Goal: Task Accomplishment & Management: Manage account settings

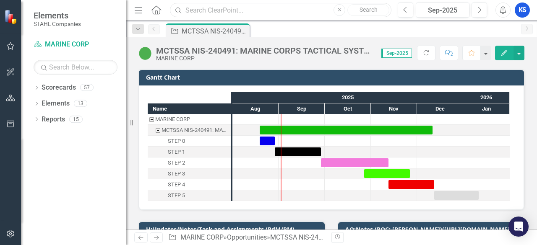
drag, startPoint x: 219, startPoint y: 10, endPoint x: 537, endPoint y: 107, distance: 332.2
click at [219, 10] on input "text" at bounding box center [281, 10] width 222 height 15
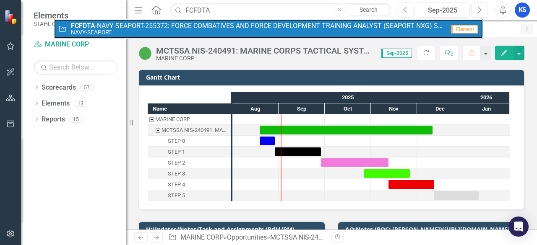
click at [152, 34] on small "NAVY-SEAPORT" at bounding box center [258, 32] width 374 height 6
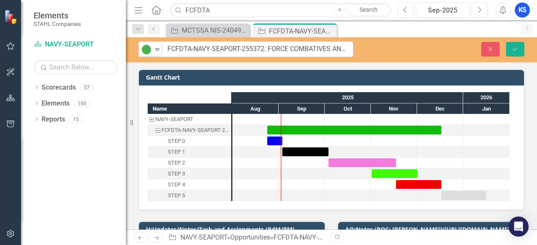
drag, startPoint x: 157, startPoint y: 50, endPoint x: 254, endPoint y: 50, distance: 97.3
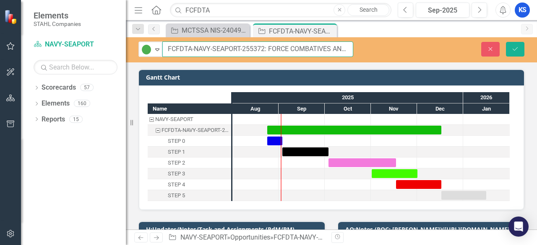
drag, startPoint x: 264, startPoint y: 48, endPoint x: 164, endPoint y: 50, distance: 99.5
click at [164, 50] on input "FCFDTA-NAVY-SEAPORT-255372: FORCE COMBATIVES AND FORCE DEVELOPMENT TRAINING ANA…" at bounding box center [257, 50] width 191 height 16
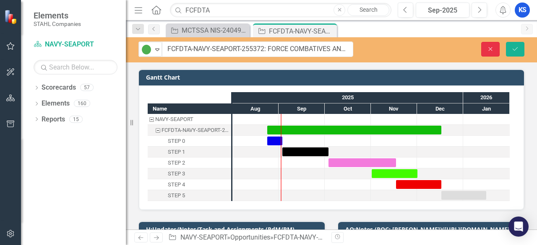
click at [492, 47] on icon "button" at bounding box center [491, 49] width 4 height 4
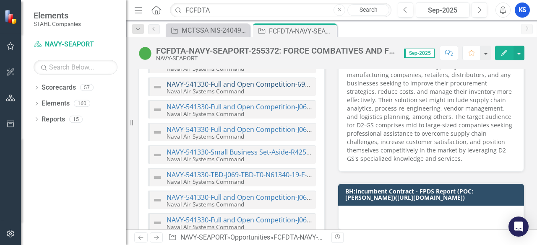
scroll to position [2056, 0]
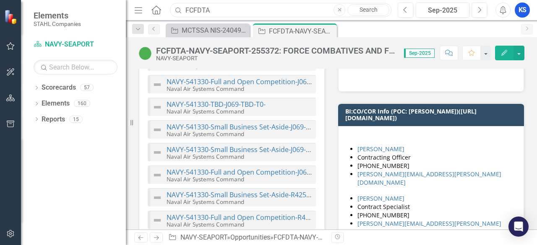
drag, startPoint x: 216, startPoint y: 8, endPoint x: 36, endPoint y: 16, distance: 179.8
click at [35, 15] on div "Elements STAHL Companies Scorecard NAVY-SEAPORT Search Dropdown Scorecards 57 D…" at bounding box center [268, 122] width 537 height 245
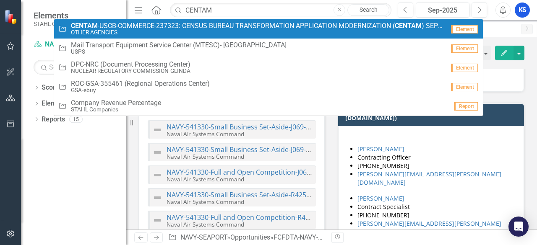
click at [104, 31] on small "OTHER AGENCIES" at bounding box center [258, 32] width 374 height 6
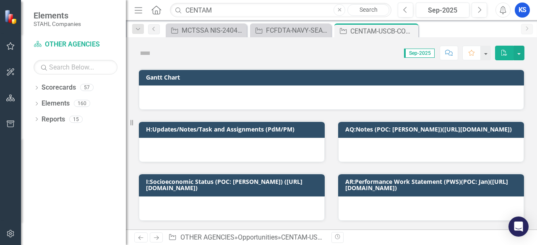
click at [0, 0] on icon "Close" at bounding box center [0, 0] width 0 height 0
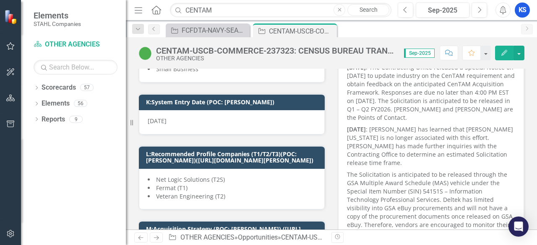
scroll to position [252, 0]
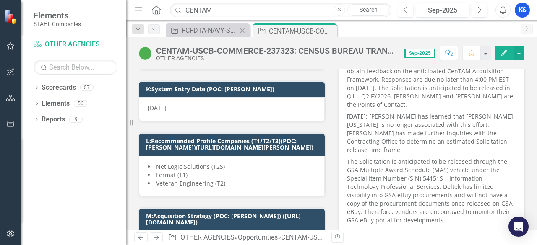
click at [197, 37] on div "Opportunity FCFDTA-NAVY-SEAPORT-255372: FORCE COMBATIVES AND FORCE DEVELOPMENT …" at bounding box center [208, 30] width 84 height 14
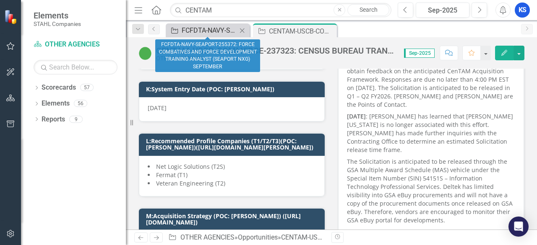
click at [202, 29] on div "FCFDTA-NAVY-SEAPORT-255372: FORCE COMBATIVES AND FORCE DEVELOPMENT TRAINING ANA…" at bounding box center [209, 30] width 55 height 10
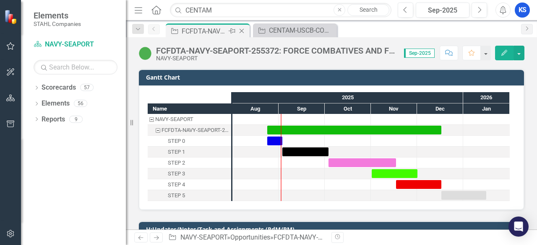
click at [198, 31] on div "FCFDTA-NAVY-SEAPORT-255372: FORCE COMBATIVES AND FORCE DEVELOPMENT TRAINING ANA…" at bounding box center [204, 31] width 45 height 10
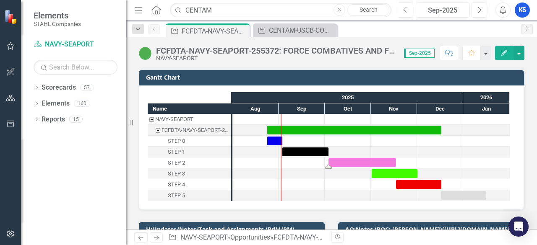
click at [339, 162] on div "Task: Start date: 2025-10-03 End date: 2025-11-17" at bounding box center [363, 163] width 68 height 9
click at [348, 164] on div "Task: Start date: 2025-10-03 End date: 2025-11-17" at bounding box center [363, 163] width 68 height 9
click at [347, 163] on div "Task: Start date: 2025-10-03 End date: 2025-11-17" at bounding box center [363, 163] width 68 height 9
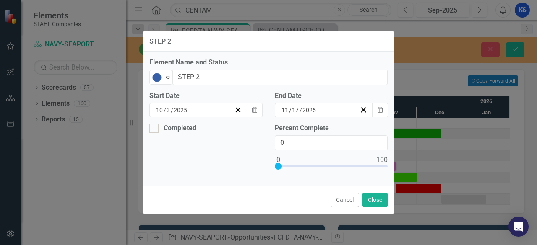
drag, startPoint x: 345, startPoint y: 199, endPoint x: 325, endPoint y: 198, distance: 19.7
click at [345, 198] on button "Cancel" at bounding box center [345, 200] width 29 height 15
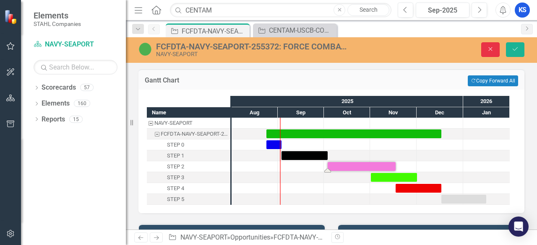
click at [488, 52] on button "Close" at bounding box center [490, 49] width 18 height 15
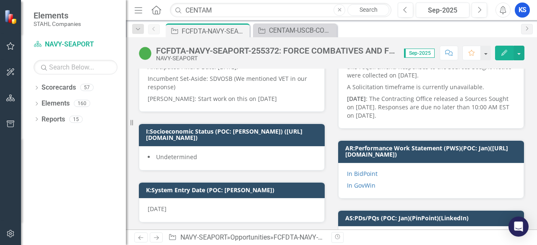
scroll to position [252, 0]
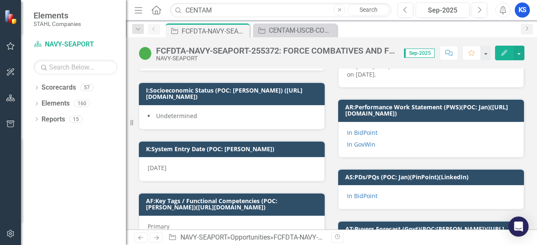
click at [189, 112] on span "Undetermined" at bounding box center [176, 116] width 41 height 8
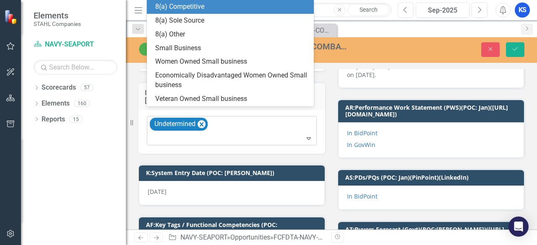
click at [305, 135] on icon "Expand" at bounding box center [309, 138] width 8 height 7
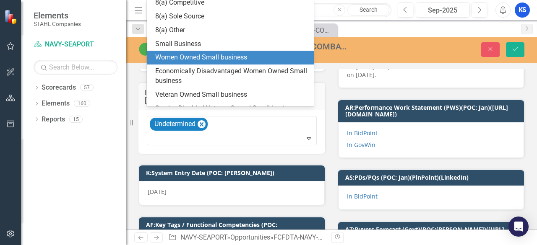
scroll to position [0, 0]
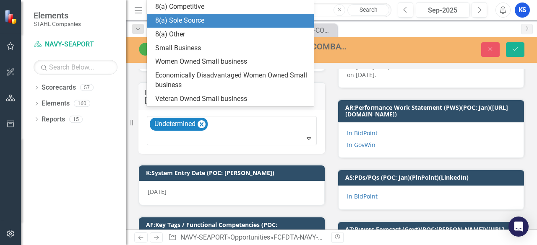
click at [192, 19] on div "8(a) Sole Source" at bounding box center [232, 21] width 154 height 10
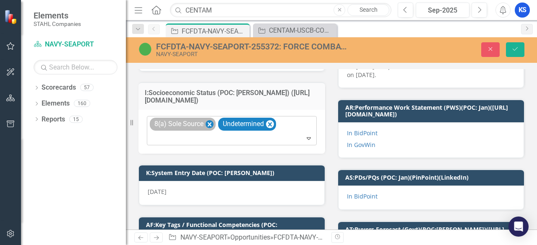
click at [209, 120] on icon "Remove 8(a) Sole Source" at bounding box center [210, 125] width 8 height 10
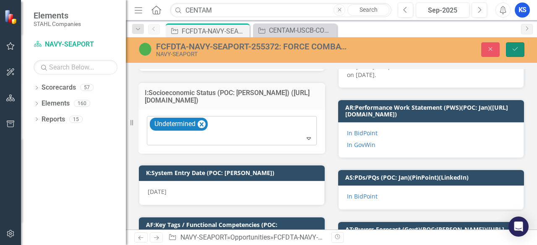
drag, startPoint x: 517, startPoint y: 47, endPoint x: 483, endPoint y: 69, distance: 40.5
click at [517, 47] on icon "Save" at bounding box center [515, 49] width 8 height 6
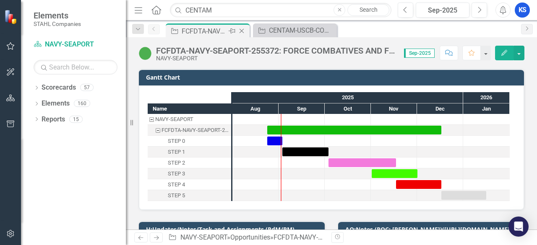
click at [242, 29] on icon "Close" at bounding box center [241, 31] width 8 height 7
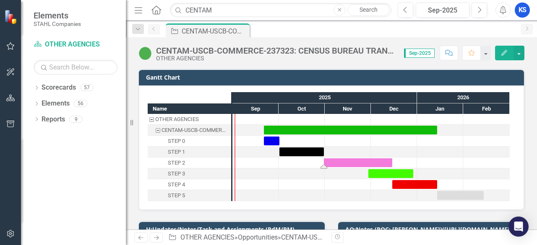
click at [344, 162] on div "Task: Start date: 2025-10-31 End date: 2025-12-15" at bounding box center [358, 163] width 68 height 9
click at [344, 161] on div "Task: Start date: 2025-10-31 End date: 2025-12-15" at bounding box center [358, 163] width 68 height 9
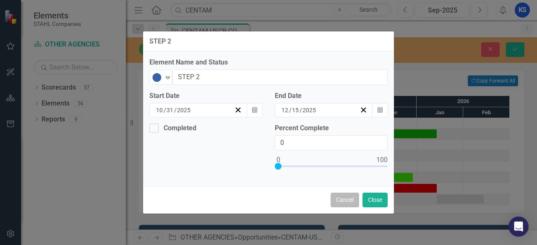
click at [344, 198] on button "Cancel" at bounding box center [345, 200] width 29 height 15
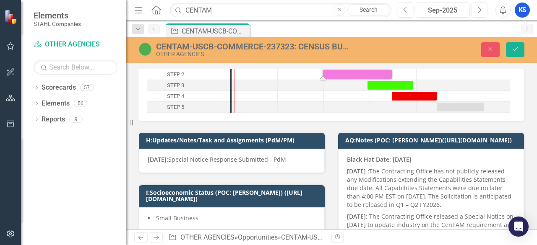
scroll to position [252, 0]
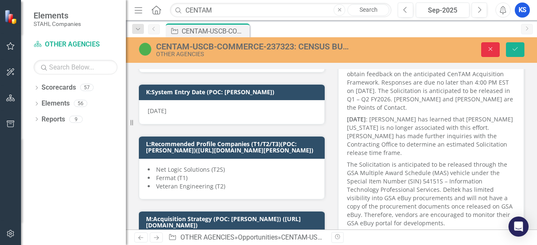
click at [496, 47] on button "Close" at bounding box center [490, 49] width 18 height 15
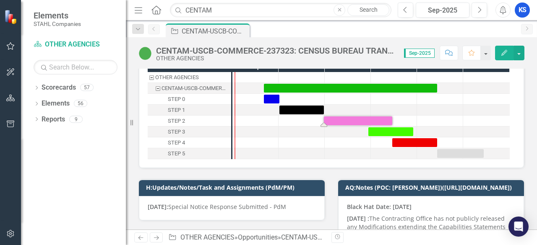
scroll to position [0, 0]
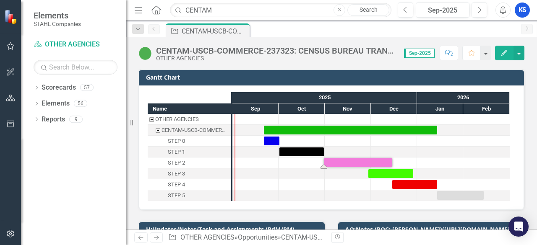
click at [351, 162] on div "Task: Start date: 2025-10-31 End date: 2025-12-15" at bounding box center [358, 163] width 68 height 9
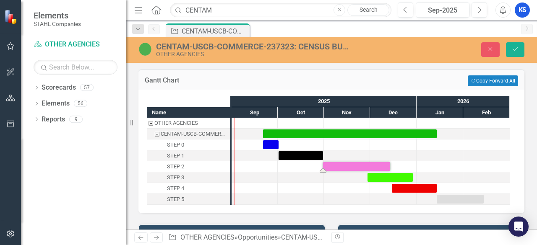
click at [352, 166] on div "Task: Start date: 2025-10-31 End date: 2025-12-14" at bounding box center [356, 166] width 67 height 9
click at [369, 167] on div "Task: Start date: 2025-10-31 End date: 2025-12-14" at bounding box center [356, 166] width 67 height 9
click at [348, 165] on div "Task: Start date: 2025-10-31 End date: 2025-12-13" at bounding box center [355, 166] width 65 height 9
click at [339, 166] on div "Task: Start date: 2025-10-31 End date: 2025-12-12" at bounding box center [355, 166] width 64 height 9
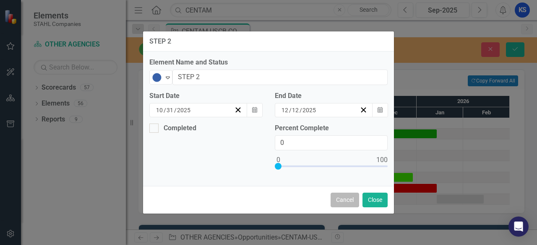
click at [350, 198] on button "Cancel" at bounding box center [345, 200] width 29 height 15
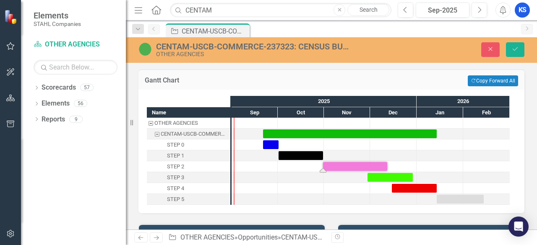
click at [337, 167] on div "Task: Start date: 2025-10-31 End date: 2025-12-12" at bounding box center [355, 166] width 64 height 9
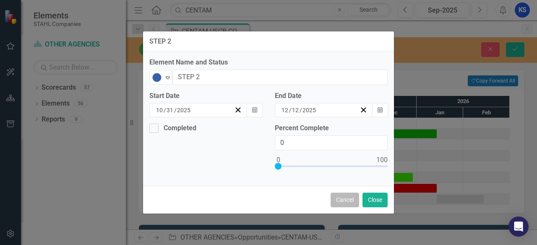
click at [335, 201] on button "Cancel" at bounding box center [345, 200] width 29 height 15
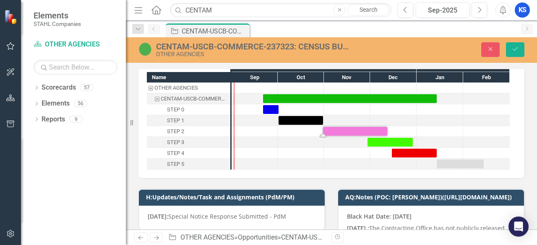
scroll to position [42, 0]
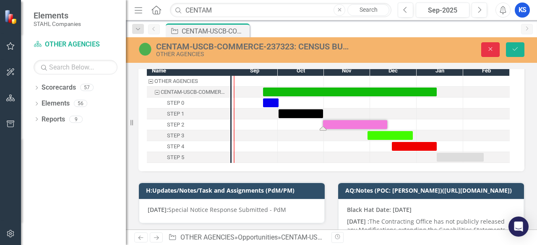
click at [483, 47] on button "Close" at bounding box center [490, 49] width 18 height 15
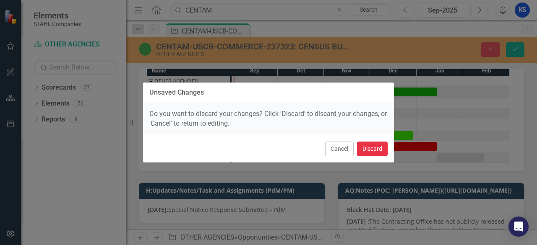
drag, startPoint x: 373, startPoint y: 142, endPoint x: 365, endPoint y: 136, distance: 10.6
click at [369, 138] on div "Cancel Discard" at bounding box center [268, 149] width 251 height 28
click at [381, 145] on button "Discard" at bounding box center [372, 149] width 31 height 15
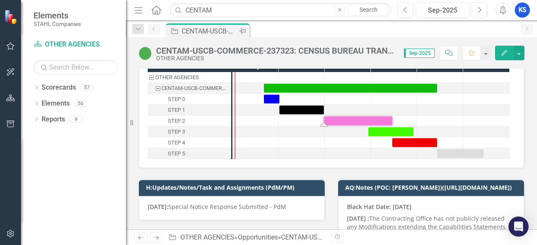
scroll to position [39, 0]
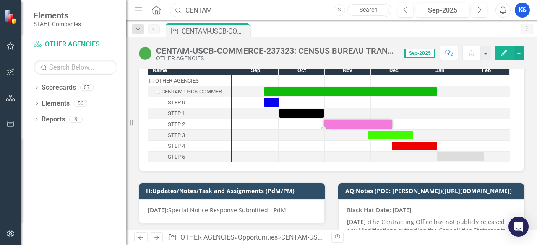
drag, startPoint x: 156, startPoint y: 21, endPoint x: 117, endPoint y: 25, distance: 38.7
click at [117, 24] on div "Elements STAHL Companies Scorecard OTHER AGENCIES Search Dropdown Scorecards 57…" at bounding box center [268, 122] width 537 height 245
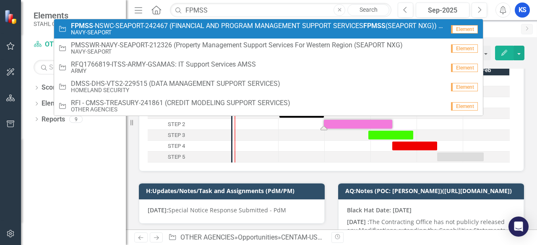
click at [175, 30] on small "NAVY-SEAPORT" at bounding box center [258, 32] width 374 height 6
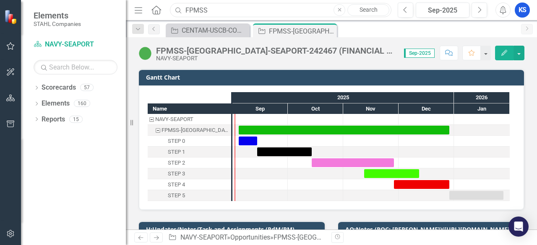
drag, startPoint x: 221, startPoint y: 10, endPoint x: 83, endPoint y: 28, distance: 138.7
click at [83, 28] on div "Elements STAHL Companies Scorecard NAVY-SEAPORT Search Dropdown Scorecards 57 D…" at bounding box center [268, 122] width 537 height 245
click at [501, 31] on div "Opportunity CENTAM-USCB-COMMERCE-237323: CENSUS BUREAU TRANSFORMATION APPLICATI…" at bounding box center [340, 29] width 353 height 13
click at [157, 50] on div "FPMSS-[GEOGRAPHIC_DATA]-SEAPORT-242467 (FINANCIAL AND PROGRAM MANAGEMENT SUPPOR…" at bounding box center [276, 50] width 240 height 9
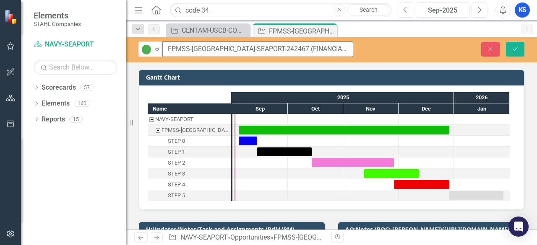
drag, startPoint x: 167, startPoint y: 46, endPoint x: 264, endPoint y: 50, distance: 96.6
click at [264, 50] on input "FPMSS-[GEOGRAPHIC_DATA]-SEAPORT-242467 (FINANCIAL AND PROGRAM MANAGEMENT SUPPOR…" at bounding box center [257, 50] width 191 height 16
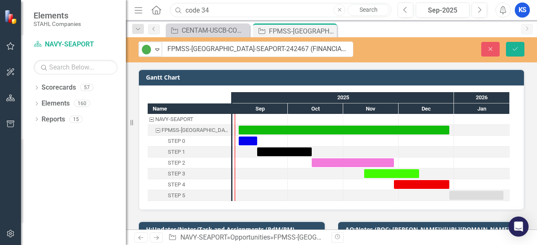
drag, startPoint x: 220, startPoint y: 12, endPoint x: 138, endPoint y: 15, distance: 82.7
click at [138, 15] on div "Menu Home Search code 34 Close Search" at bounding box center [260, 10] width 257 height 16
paste input "CODE34SPNCETS-NAVAIR-SEAPORT-245700"
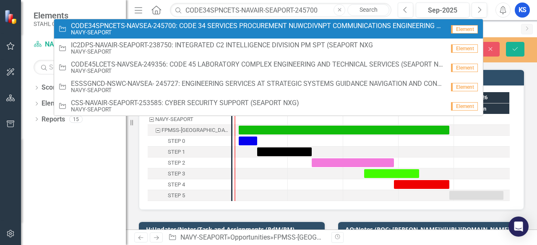
click at [165, 29] on small "NAVY-SEAPORT" at bounding box center [258, 32] width 374 height 6
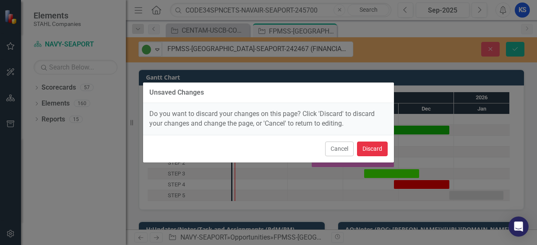
click at [367, 149] on button "Discard" at bounding box center [372, 149] width 31 height 15
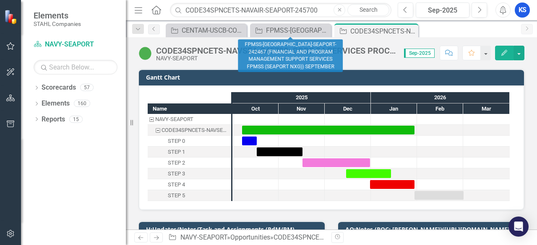
drag, startPoint x: 323, startPoint y: 29, endPoint x: 245, endPoint y: 44, distance: 79.7
click at [0, 0] on icon "Close" at bounding box center [0, 0] width 0 height 0
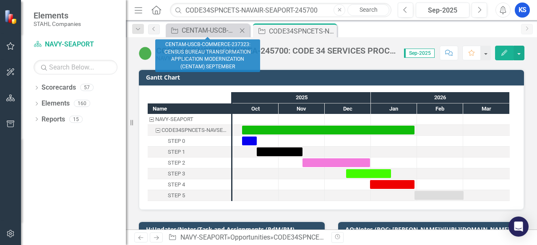
click at [243, 31] on icon "Close" at bounding box center [242, 30] width 8 height 7
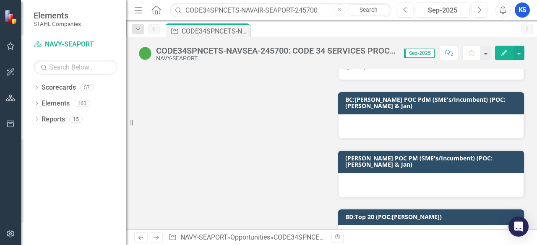
scroll to position [4169, 0]
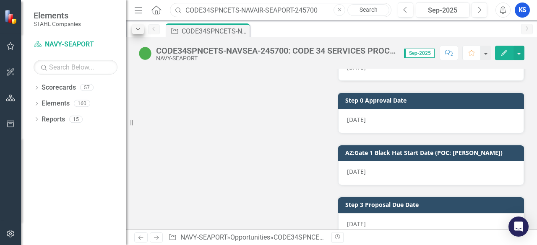
drag, startPoint x: 326, startPoint y: 10, endPoint x: 142, endPoint y: 24, distance: 184.3
click at [142, 24] on div "Menu Home Search CODE34SPNCETS-NAVAIR-SEAPORT-245700 Close Search Previous Sep-…" at bounding box center [331, 122] width 411 height 245
paste input "ATASS-NAVSUP-SEAPORT-254266"
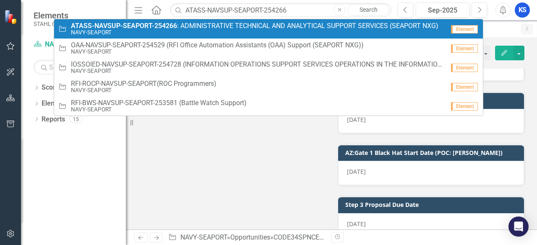
click at [125, 33] on small "NAVY-SEAPORT" at bounding box center [255, 32] width 368 height 6
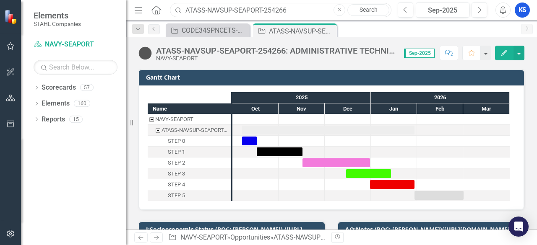
drag, startPoint x: 294, startPoint y: 12, endPoint x: 145, endPoint y: 12, distance: 149.0
click at [146, 11] on div "Menu Home Search ATASS-NAVSUP-SEAPORT-254266 Close Search" at bounding box center [260, 10] width 257 height 16
paste input "PMS460SS-NAVSEA-NAVY-214065"
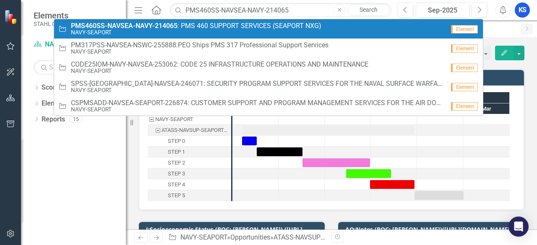
click at [217, 26] on span "PMS460SS-NAVSEA-NAVY-214065 : PMS 460 SUPPORT SERVICES (SEAPORT NXG)" at bounding box center [196, 26] width 250 height 8
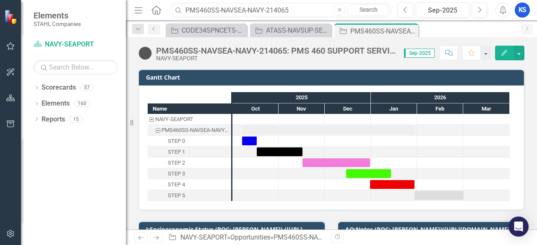
drag, startPoint x: 295, startPoint y: 11, endPoint x: 91, endPoint y: 12, distance: 203.1
click at [91, 12] on div "Elements STAHL Companies Scorecard NAVY-SEAPORT Search Dropdown Scorecards 57 D…" at bounding box center [268, 122] width 537 height 245
paste input "CSPMSADD-NAVSEA-SEAPORT-226874"
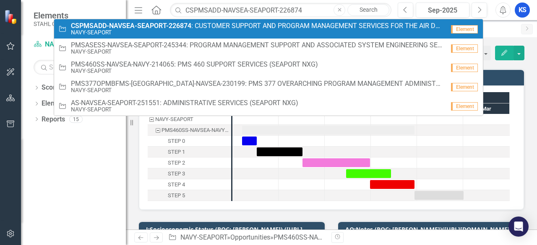
click at [118, 29] on strong "CSPMSADD-NAVSEA-SEAPORT-226874" at bounding box center [131, 26] width 120 height 8
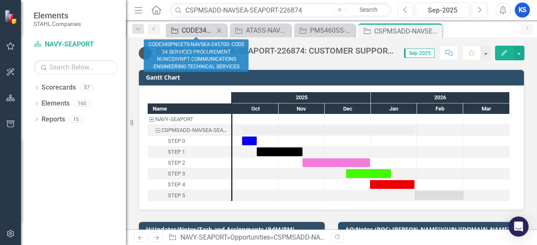
click at [183, 30] on div "CODE34SPNCETS-NAVSEA-245700: CODE 34 SERVICES PROCUREMENT NUWCDIVNPT COMMUNICAT…" at bounding box center [198, 30] width 32 height 10
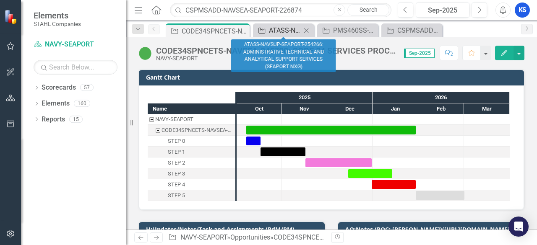
click at [279, 31] on div "ATASS-NAVSUP-SEAPORT-254266: ADMINISTRATIVE TECHNICAL AND ANALYTICAL SUPPORT SE…" at bounding box center [285, 30] width 32 height 10
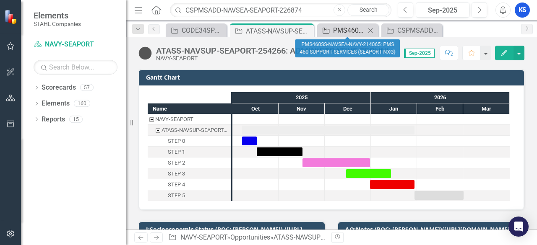
click at [343, 31] on div "PMS460SS-NAVSEA-NAVY-214065: PMS 460 SUPPORT SERVICES (SEAPORT NXG)" at bounding box center [349, 30] width 32 height 10
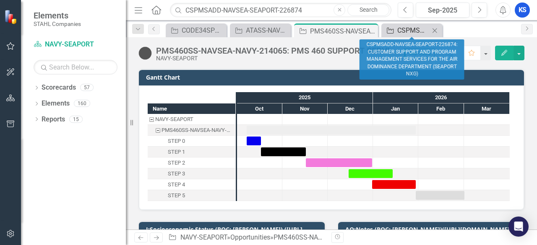
click at [400, 31] on div "CSPMSADD-NAVSEA-SEAPORT-226874: CUSTOMER SUPPORT AND PROGRAM MANAGEMENT SERVICE…" at bounding box center [413, 30] width 32 height 10
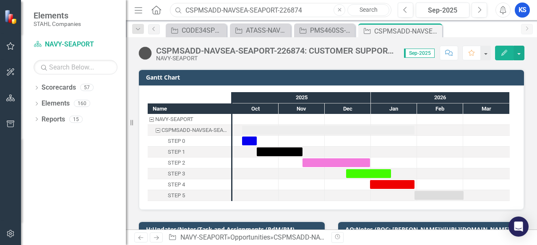
drag, startPoint x: 311, startPoint y: 5, endPoint x: 97, endPoint y: 9, distance: 214.5
click at [97, 8] on div "Elements STAHL Companies Scorecard NAVY-SEAPORT Search Dropdown Scorecards 57 D…" at bounding box center [268, 122] width 537 height 245
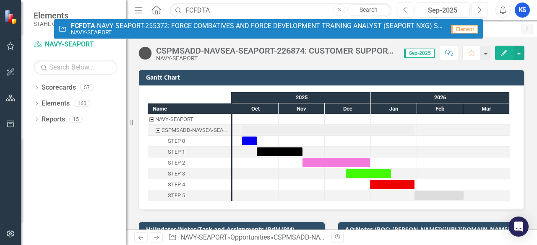
click at [97, 32] on small "NAVY-SEAPORT" at bounding box center [258, 32] width 374 height 6
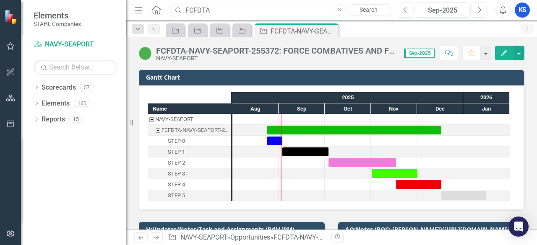
drag, startPoint x: 218, startPoint y: 10, endPoint x: 208, endPoint y: 29, distance: 21.8
click at [133, 13] on div "Menu Home Search FCFDTA Close Search" at bounding box center [260, 10] width 257 height 16
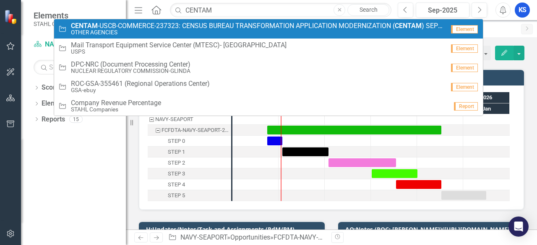
click at [159, 27] on span "CENTAM -USCB-COMMERCE-237323: CENSUS BUREAU TRANSFORMATION APPLICATION MODERNIZ…" at bounding box center [258, 26] width 374 height 8
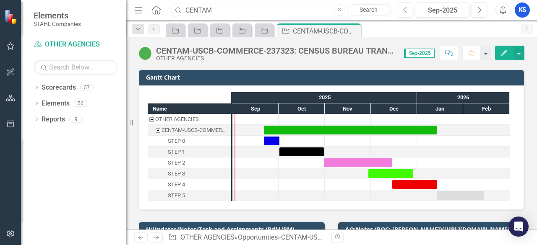
drag, startPoint x: 236, startPoint y: 12, endPoint x: 78, endPoint y: 11, distance: 157.8
click at [78, 11] on div "Elements STAHL Companies Scorecard OTHER AGENCIES Search Dropdown Scorecards 57…" at bounding box center [268, 122] width 537 height 245
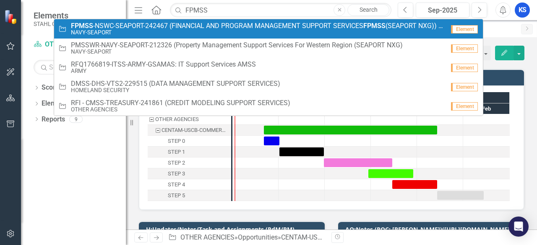
click at [160, 26] on span "FPMSS -NSWC-SEAPORT-242467 (FINANCIAL AND PROGRAM MANAGEMENT SUPPORT SERVICES F…" at bounding box center [258, 26] width 374 height 8
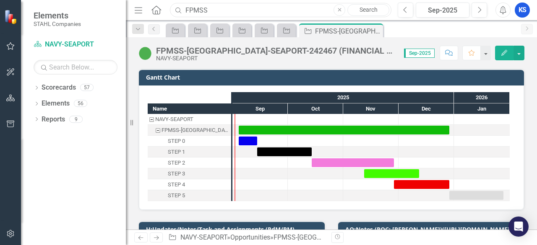
drag, startPoint x: 211, startPoint y: 9, endPoint x: 158, endPoint y: 9, distance: 52.9
click at [159, 9] on div "Menu Home Search FPMSS Close Search" at bounding box center [260, 10] width 257 height 16
type input "ONR"
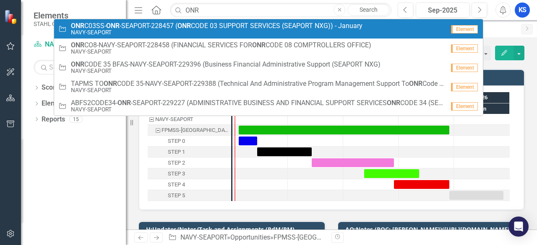
click at [120, 21] on link "Opportunity ONR C03SS- ONR -SEAPORT-228457 ( ONR CODE 03 SUPPORT SERVICES (SEAP…" at bounding box center [268, 28] width 429 height 19
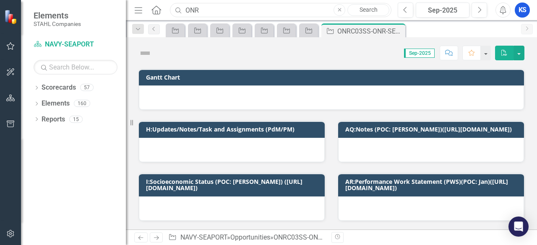
drag, startPoint x: 222, startPoint y: 16, endPoint x: 128, endPoint y: 15, distance: 93.6
click at [129, 15] on div "Elements STAHL Companies Scorecard NAVY-SEAPORT Search Dropdown Scorecards 57 D…" at bounding box center [268, 122] width 537 height 245
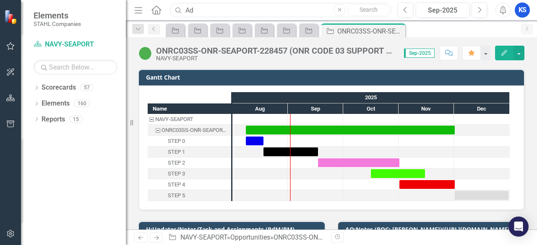
type input "AD4125"
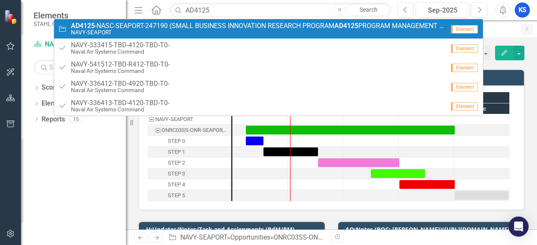
click at [129, 22] on span "AD4125 -NASC-SEAPORT-247190 (SMALL BUSINESS INNOVATION RESEARCH PROGRAM AD4125 …" at bounding box center [258, 26] width 374 height 8
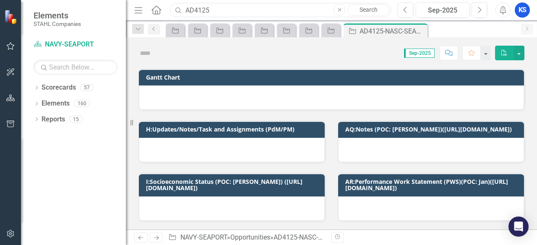
drag, startPoint x: 223, startPoint y: 12, endPoint x: 151, endPoint y: 5, distance: 72.5
click at [125, 15] on div "Elements STAHL Companies Scorecard NAVY-SEAPORT Search Dropdown Scorecards 57 D…" at bounding box center [268, 122] width 537 height 245
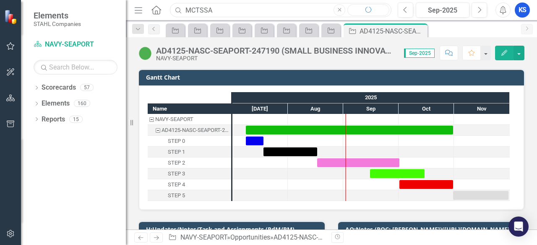
type input "MCTSSA"
drag, startPoint x: 537, startPoint y: 66, endPoint x: 537, endPoint y: 81, distance: 15.1
click at [537, 79] on div "AD4125-NASC-SEAPORT-247190 (SMALL BUSINESS INNOVATION RESEARCH PROGRAM AD4125 P…" at bounding box center [331, 133] width 411 height 193
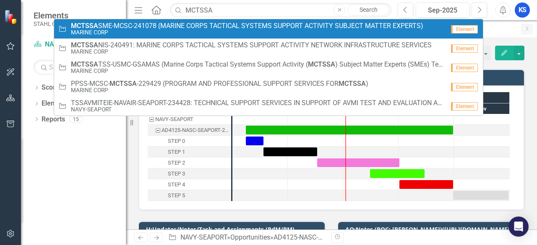
click at [157, 31] on small "MARINE CORP" at bounding box center [247, 32] width 352 height 6
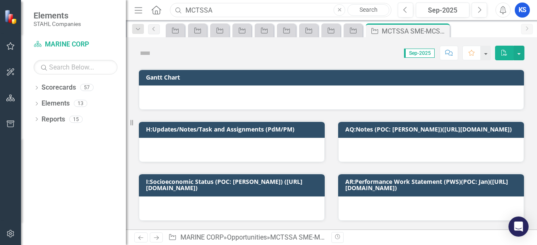
click at [229, 12] on input "MCTSSA" at bounding box center [281, 10] width 222 height 15
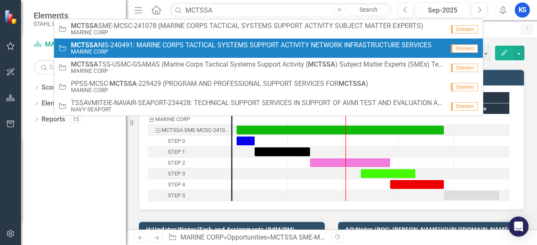
click at [132, 42] on span "MCTSSA NIS-240491: MARINE CORPS TACTICAL SYSTEMS SUPPORT ACTIVITY NETWORK INFRA…" at bounding box center [251, 46] width 361 height 8
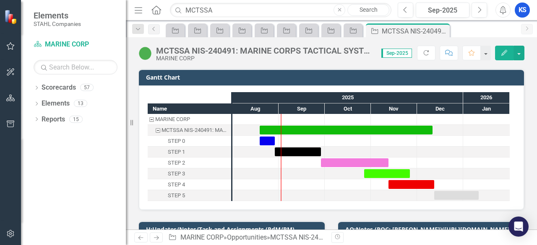
click at [342, 10] on button "Close" at bounding box center [340, 10] width 12 height 12
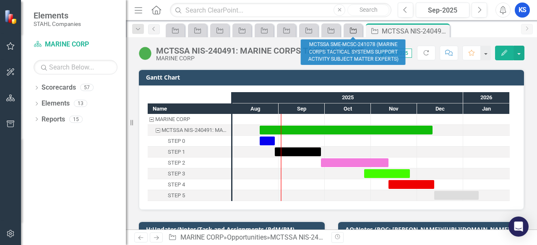
click at [357, 33] on icon "Opportunity" at bounding box center [353, 30] width 8 height 7
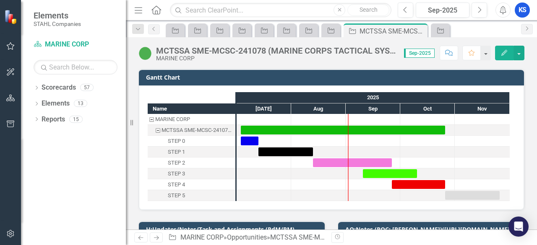
drag, startPoint x: 420, startPoint y: 31, endPoint x: 384, endPoint y: 50, distance: 41.1
click at [0, 0] on icon at bounding box center [0, 0] width 0 height 0
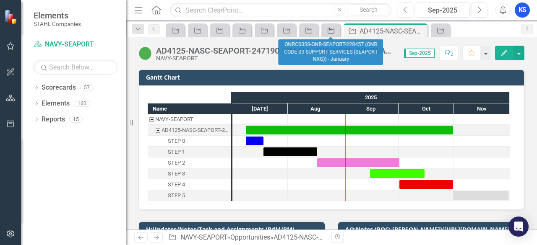
click at [331, 30] on icon "Opportunity" at bounding box center [331, 30] width 8 height 7
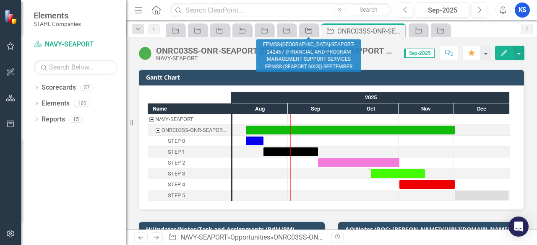
click at [305, 32] on icon "Opportunity" at bounding box center [309, 30] width 8 height 7
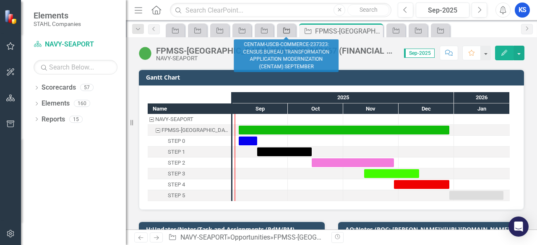
click at [283, 31] on icon at bounding box center [286, 31] width 7 height 6
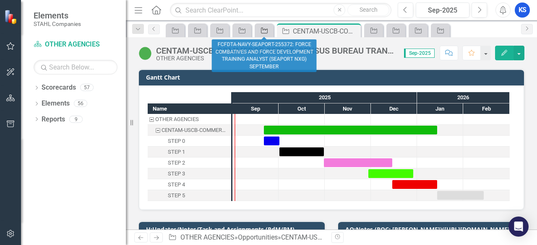
click at [264, 33] on icon at bounding box center [264, 31] width 7 height 6
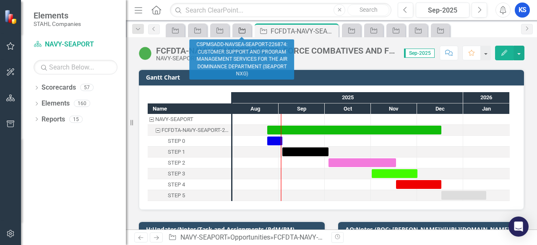
click at [243, 32] on icon "Opportunity" at bounding box center [242, 30] width 8 height 7
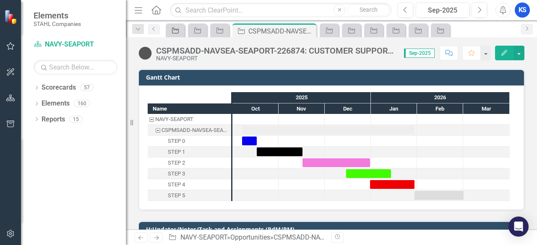
click at [177, 33] on icon "Opportunity" at bounding box center [175, 30] width 8 height 7
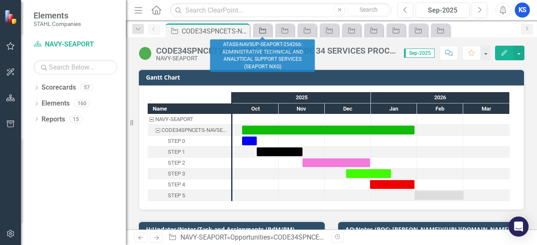
click at [261, 30] on icon "Opportunity" at bounding box center [262, 30] width 8 height 7
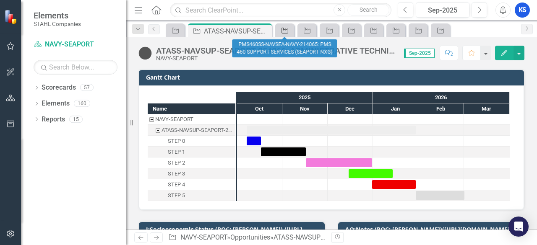
click at [290, 32] on link "Opportunity" at bounding box center [284, 30] width 15 height 10
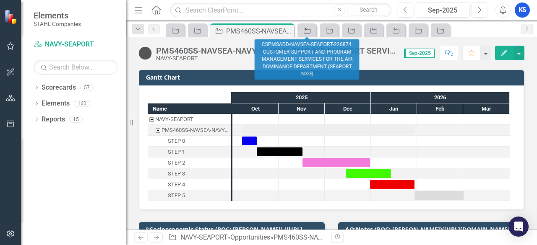
click at [305, 29] on icon "Opportunity" at bounding box center [307, 30] width 8 height 7
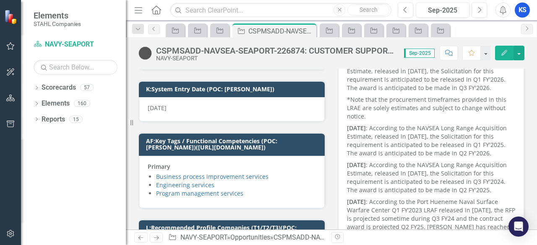
scroll to position [42, 0]
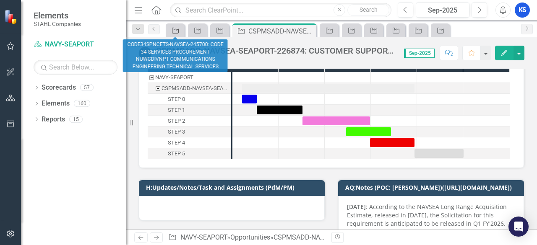
click at [173, 34] on div "Opportunity" at bounding box center [174, 30] width 12 height 10
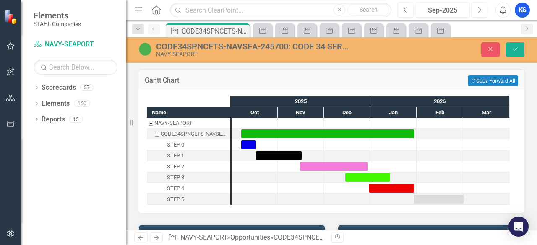
click at [320, 163] on div "Task: Start date: 2025-11-15 End date: 2025-12-30" at bounding box center [334, 166] width 68 height 9
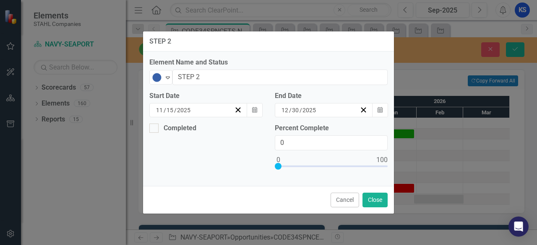
click at [347, 198] on button "Cancel" at bounding box center [345, 200] width 29 height 15
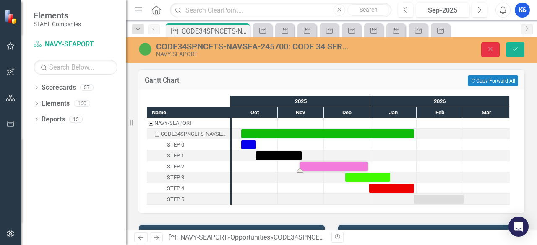
click at [491, 50] on icon "Close" at bounding box center [491, 49] width 8 height 6
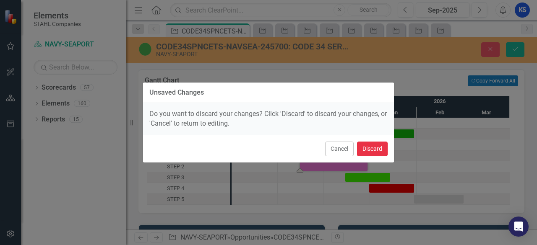
click at [369, 149] on button "Discard" at bounding box center [372, 149] width 31 height 15
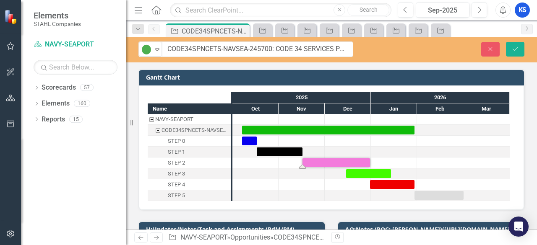
drag, startPoint x: 264, startPoint y: 48, endPoint x: 290, endPoint y: 50, distance: 26.1
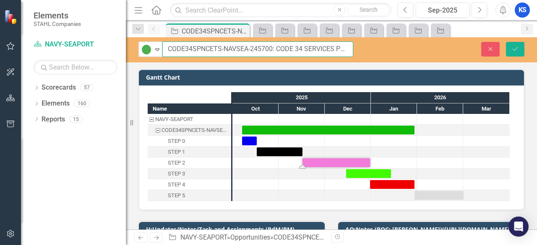
drag, startPoint x: 251, startPoint y: 49, endPoint x: 273, endPoint y: 52, distance: 22.0
click at [272, 49] on input "CODE34SPNCETS-NAVSEA-245700: CODE 34 SERVICES PROCUREMENT NUWCDIVNPT COMMUNICAT…" at bounding box center [257, 50] width 191 height 16
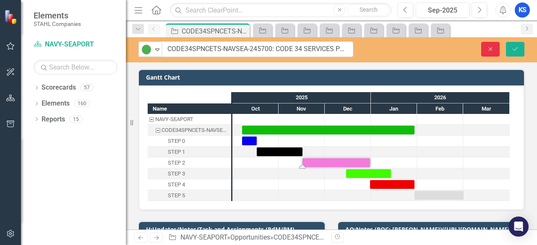
drag, startPoint x: 490, startPoint y: 46, endPoint x: 305, endPoint y: 12, distance: 187.2
click at [489, 46] on icon "Close" at bounding box center [491, 49] width 8 height 6
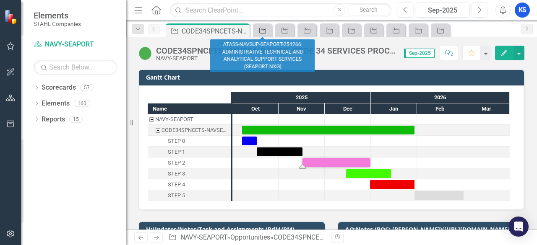
click at [263, 29] on icon at bounding box center [262, 31] width 7 height 6
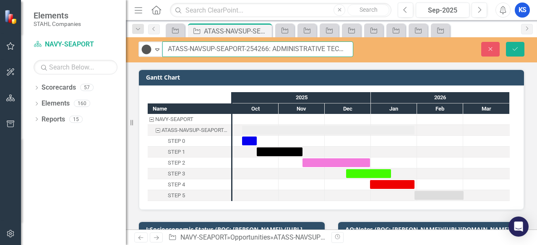
click at [252, 50] on input "ATASS-NAVSUP-SEAPORT-254266: ADMINISTRATIVE TECHNICAL AND ANALYTICAL SUPPORT SE…" at bounding box center [257, 50] width 191 height 16
click at [253, 50] on input "ATASS-NAVSUP-SEAPORT-254266: ADMINISTRATIVE TECHNICAL AND ANALYTICAL SUPPORT SE…" at bounding box center [257, 50] width 191 height 16
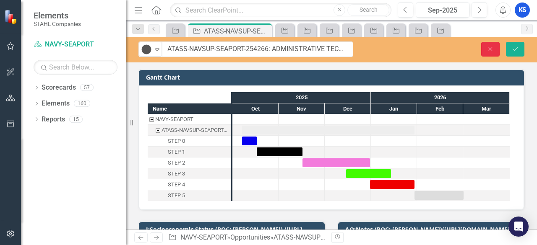
drag, startPoint x: 486, startPoint y: 51, endPoint x: 415, endPoint y: 19, distance: 78.1
click at [485, 51] on button "Close" at bounding box center [490, 49] width 18 height 15
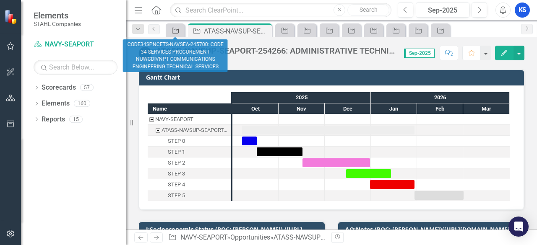
click at [178, 29] on icon at bounding box center [175, 31] width 7 height 6
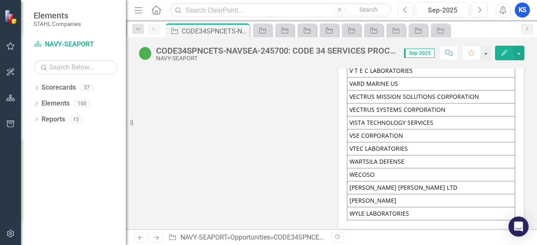
scroll to position [3860, 0]
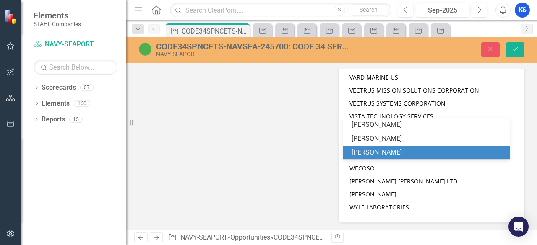
click at [369, 155] on div "[PERSON_NAME]" at bounding box center [429, 153] width 154 height 10
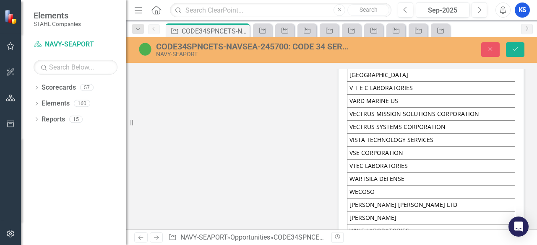
scroll to position [3818, 0]
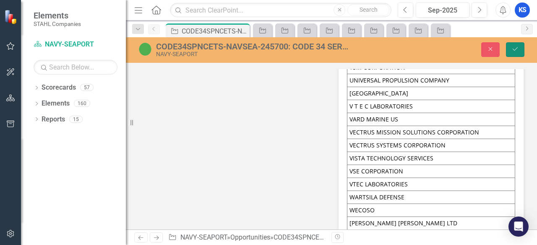
click at [510, 52] on button "Save" at bounding box center [515, 49] width 18 height 15
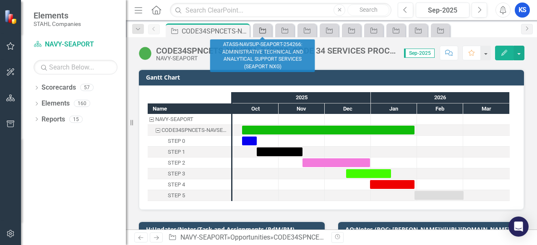
click at [260, 31] on icon "Opportunity" at bounding box center [262, 30] width 8 height 7
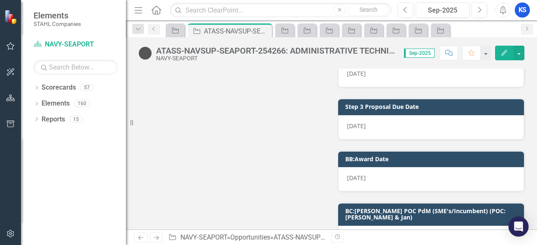
scroll to position [7678, 0]
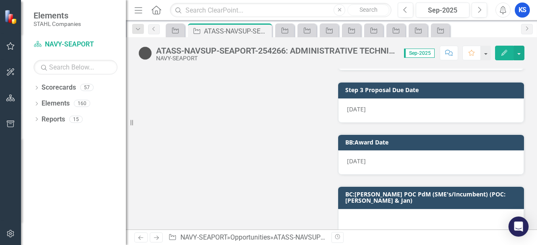
click at [363, 209] on div at bounding box center [431, 221] width 186 height 24
click at [364, 209] on div at bounding box center [431, 221] width 186 height 24
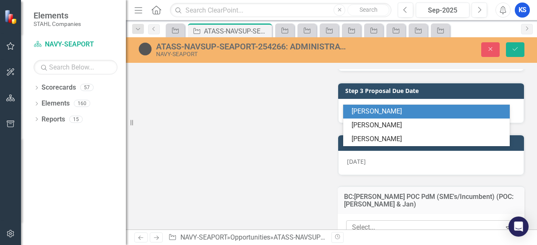
click at [367, 222] on div at bounding box center [425, 227] width 153 height 11
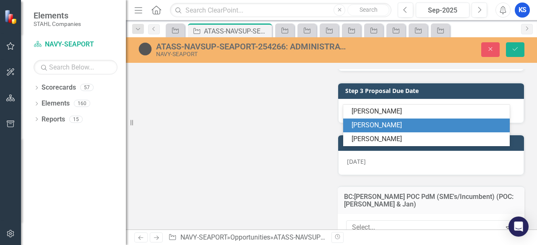
click at [372, 122] on div "[PERSON_NAME]" at bounding box center [429, 126] width 154 height 10
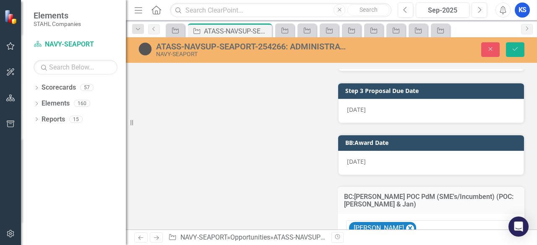
click at [506, 51] on div "Close Save" at bounding box center [451, 49] width 159 height 15
drag, startPoint x: 519, startPoint y: 47, endPoint x: 510, endPoint y: 64, distance: 19.5
click at [519, 47] on button "Save" at bounding box center [515, 49] width 18 height 15
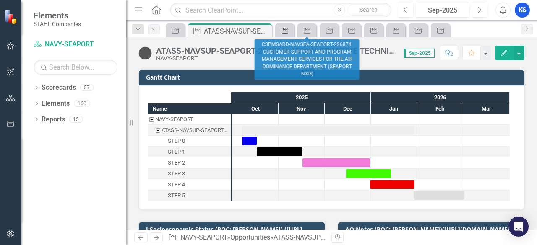
click at [279, 30] on div "Opportunity" at bounding box center [283, 30] width 12 height 10
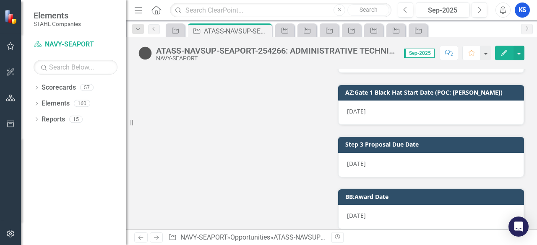
scroll to position [7636, 0]
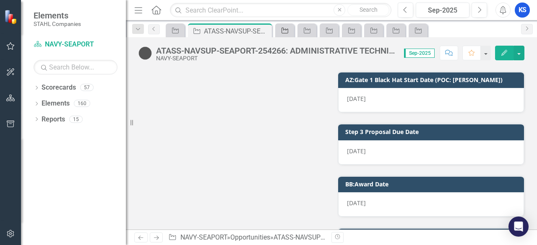
click at [287, 32] on icon "Opportunity" at bounding box center [285, 30] width 8 height 7
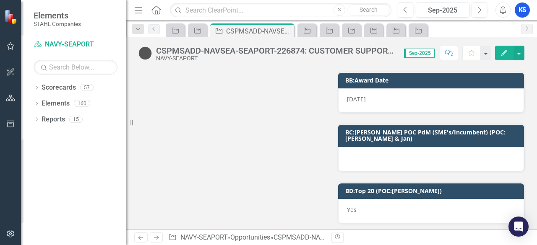
scroll to position [6965, 0]
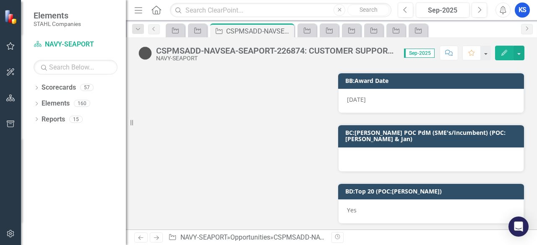
click at [364, 148] on div at bounding box center [431, 160] width 186 height 24
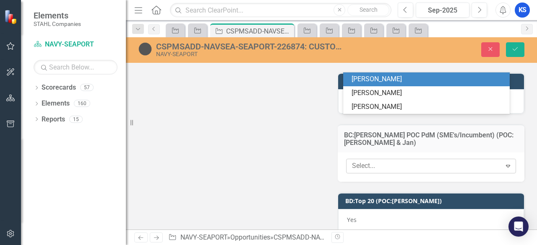
click at [371, 161] on div at bounding box center [425, 166] width 153 height 11
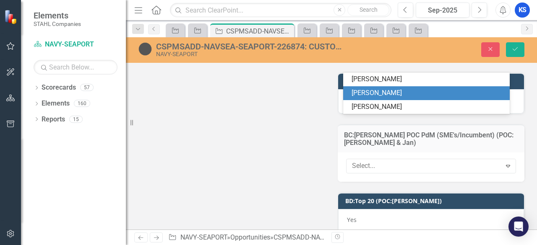
click at [368, 93] on div "[PERSON_NAME]" at bounding box center [429, 94] width 154 height 10
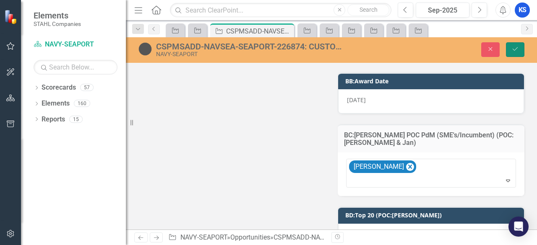
click at [514, 47] on icon "Save" at bounding box center [515, 49] width 8 height 6
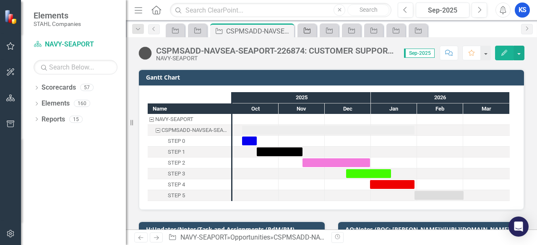
click at [308, 31] on icon "Opportunity" at bounding box center [307, 30] width 8 height 7
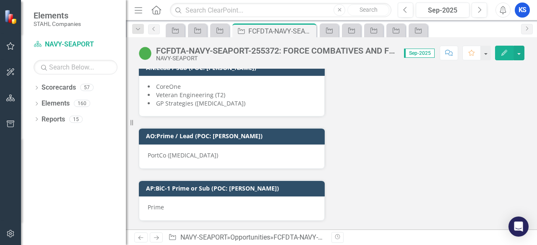
scroll to position [4961, 0]
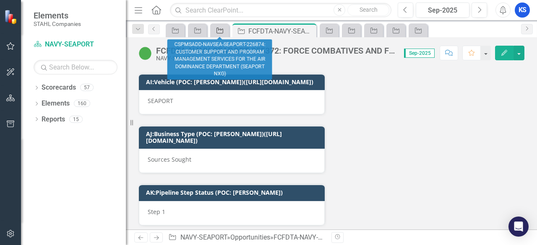
click at [222, 30] on icon "Opportunity" at bounding box center [220, 30] width 8 height 7
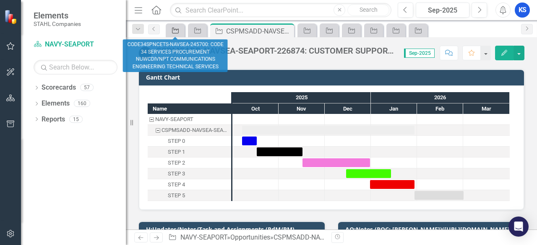
click at [171, 27] on icon "Opportunity" at bounding box center [175, 30] width 8 height 7
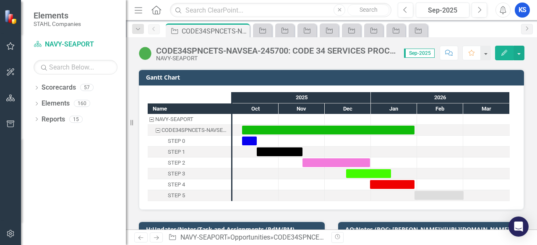
click at [175, 28] on icon "Opportunity" at bounding box center [174, 31] width 8 height 7
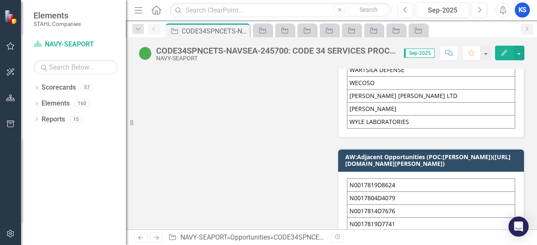
scroll to position [3859, 0]
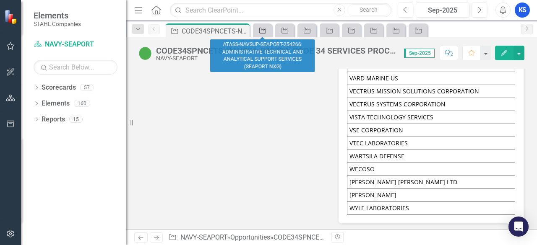
click at [263, 31] on icon "Opportunity" at bounding box center [262, 30] width 8 height 7
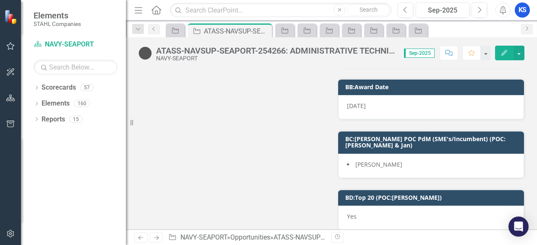
scroll to position [7692, 0]
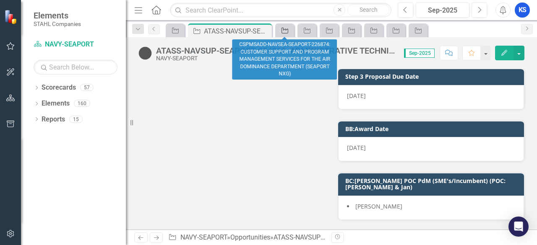
click at [283, 26] on div "Opportunity" at bounding box center [283, 30] width 12 height 10
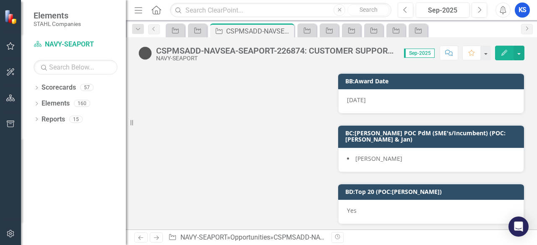
scroll to position [6965, 0]
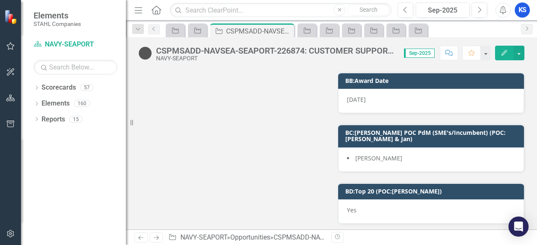
click at [391, 154] on li "[PERSON_NAME]" at bounding box center [431, 158] width 168 height 8
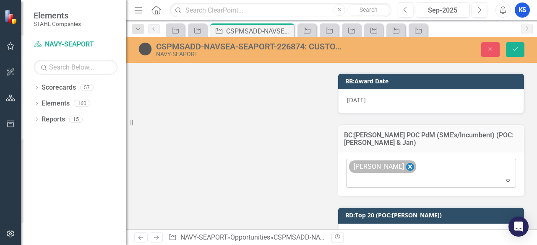
click at [406, 162] on icon "Remove Karoline Q." at bounding box center [410, 167] width 8 height 10
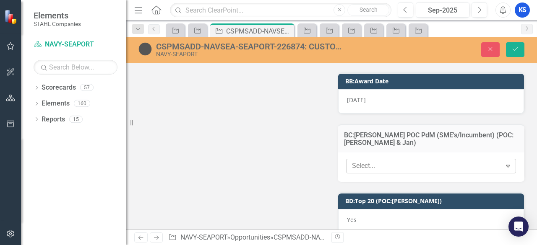
click at [371, 161] on div at bounding box center [425, 166] width 153 height 11
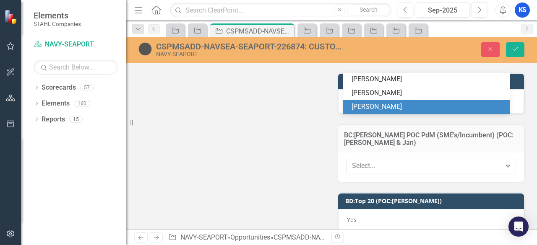
click at [372, 104] on div "[PERSON_NAME]" at bounding box center [429, 107] width 154 height 10
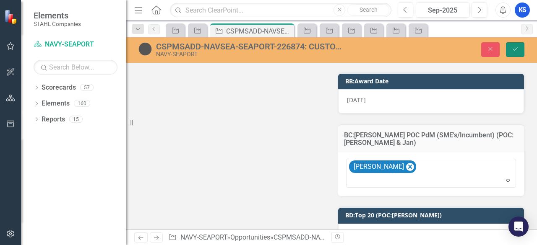
click at [512, 49] on icon "Save" at bounding box center [515, 49] width 8 height 6
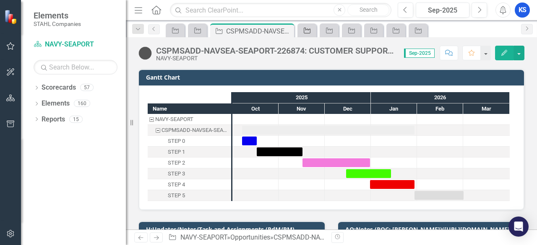
click at [305, 31] on icon "Opportunity" at bounding box center [307, 30] width 8 height 7
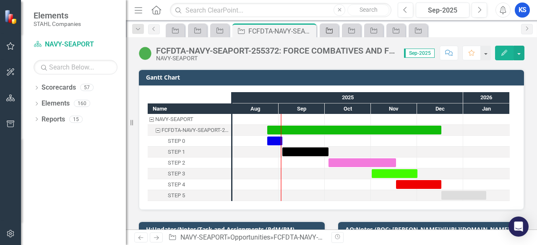
click at [333, 31] on icon "Opportunity" at bounding box center [329, 30] width 8 height 7
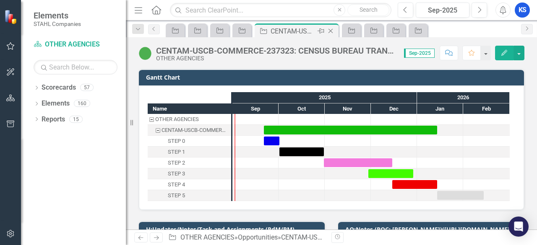
click at [330, 29] on icon "Close" at bounding box center [330, 31] width 8 height 7
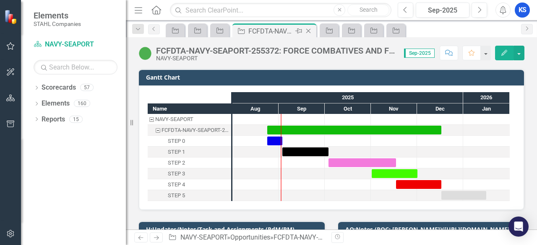
click at [308, 31] on icon at bounding box center [308, 31] width 5 height 5
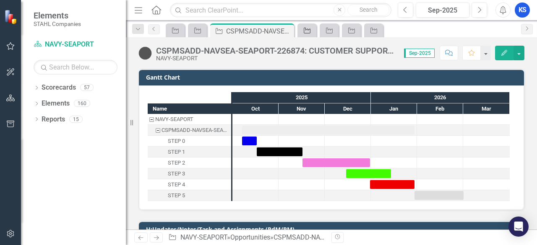
click at [312, 30] on link "Opportunity" at bounding box center [307, 30] width 15 height 10
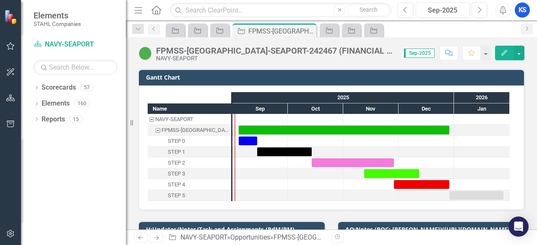
click at [0, 0] on icon "Close" at bounding box center [0, 0] width 0 height 0
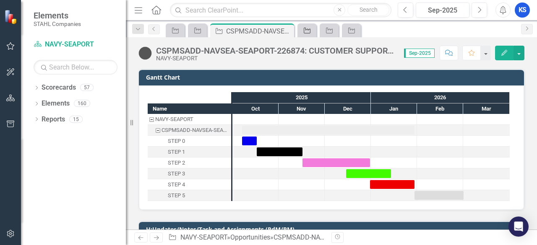
click at [306, 31] on icon "Opportunity" at bounding box center [307, 30] width 8 height 7
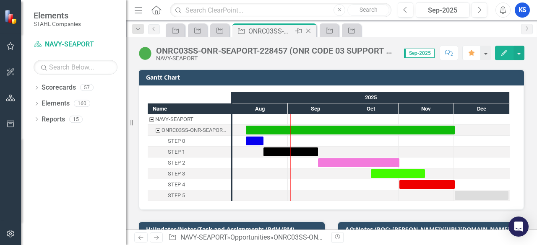
click at [309, 31] on icon "Close" at bounding box center [308, 31] width 8 height 7
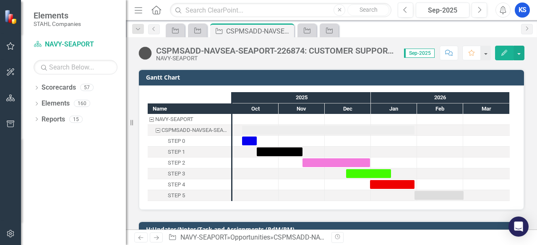
click at [308, 32] on icon "Opportunity" at bounding box center [307, 30] width 8 height 7
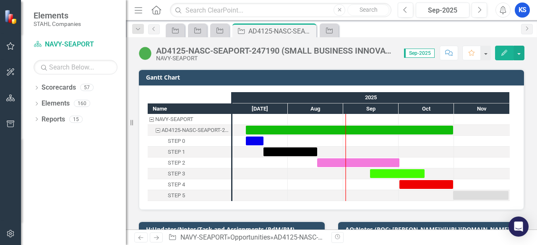
click at [0, 0] on icon "Close" at bounding box center [0, 0] width 0 height 0
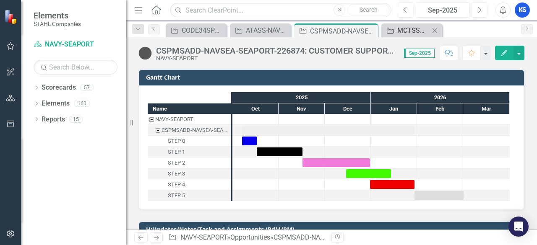
click at [409, 27] on div "MCTSSA NIS-240491: MARINE CORPS TACTICAL SYSTEMS SUPPORT ACTIVITY NETWORK INFRA…" at bounding box center [413, 30] width 32 height 10
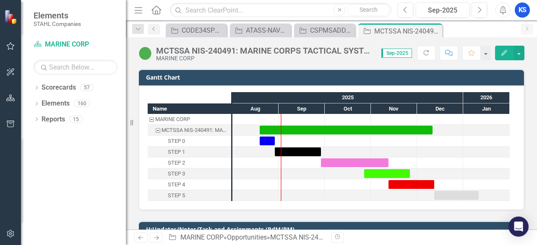
drag, startPoint x: 436, startPoint y: 30, endPoint x: 233, endPoint y: 13, distance: 202.9
click at [0, 0] on icon "Close" at bounding box center [0, 0] width 0 height 0
click at [233, 13] on input "text" at bounding box center [281, 10] width 222 height 15
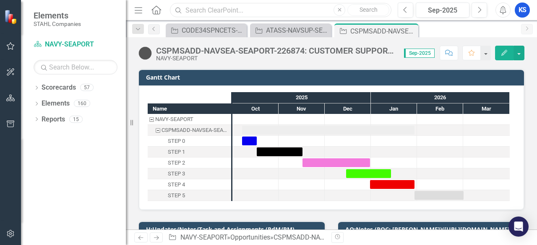
paste input "PMS460SS-NAVSEA-NAVY-214065"
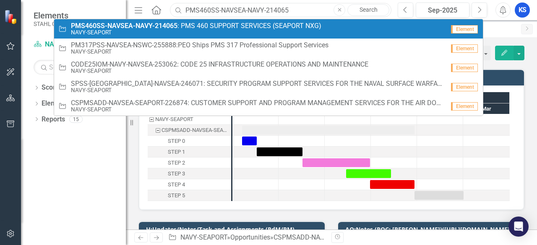
type input "PMS460SS-NAVSEA-NAVY-214065"
click at [151, 31] on small "NAVY-SEAPORT" at bounding box center [196, 32] width 250 height 6
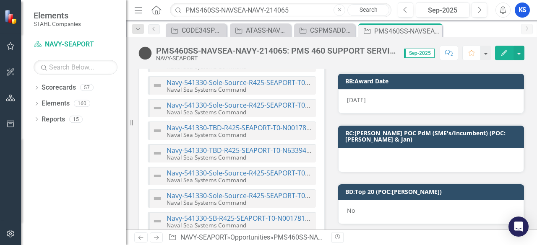
scroll to position [1301, 0]
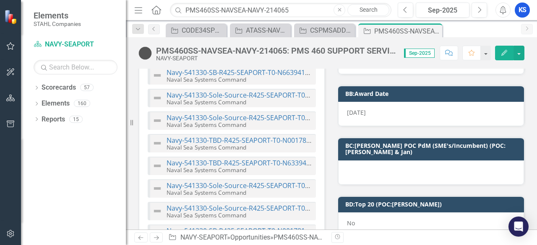
click at [373, 161] on div at bounding box center [431, 173] width 186 height 24
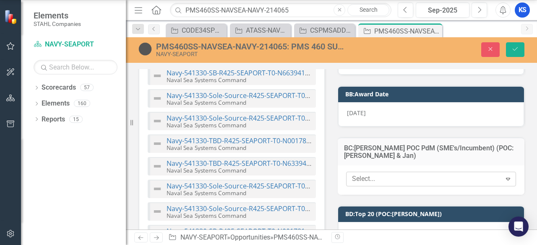
click at [364, 174] on div at bounding box center [425, 179] width 153 height 11
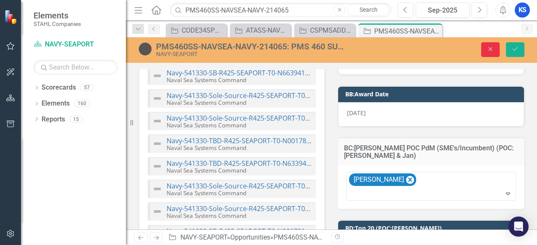
click at [485, 50] on button "Close" at bounding box center [490, 49] width 18 height 15
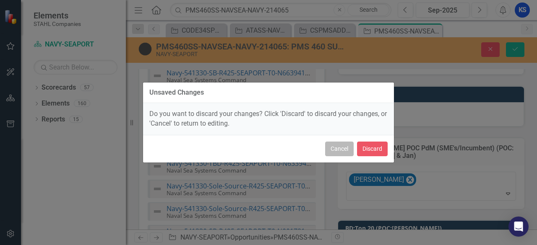
click at [336, 151] on button "Cancel" at bounding box center [339, 149] width 29 height 15
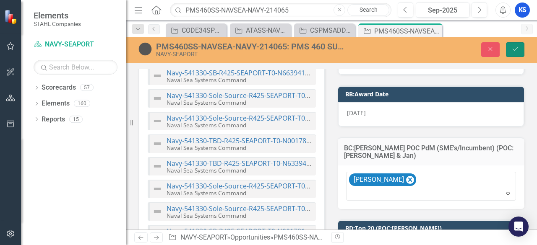
drag, startPoint x: 519, startPoint y: 47, endPoint x: 373, endPoint y: 120, distance: 162.9
click at [518, 48] on icon "Save" at bounding box center [515, 49] width 8 height 6
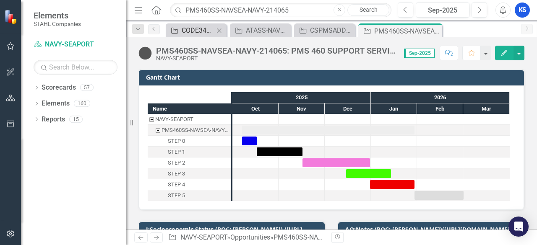
scroll to position [126, 0]
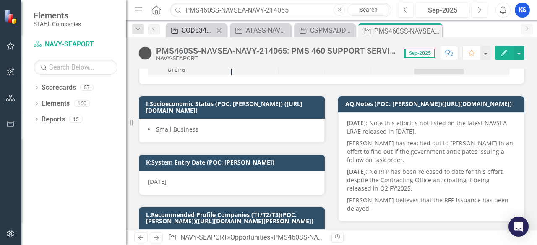
click at [186, 28] on div "CODE34SPNCETS-NAVSEA-245700: CODE 34 SERVICES PROCUREMENT NUWCDIVNPT COMMUNICAT…" at bounding box center [198, 30] width 32 height 10
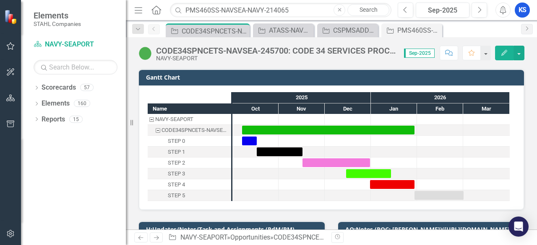
click at [190, 29] on div "CODE34SPNCETS-NAVSEA-245700: CODE 34 SERVICES PROCUREMENT NUWCDIVNPT COMMUNICAT…" at bounding box center [215, 31] width 66 height 10
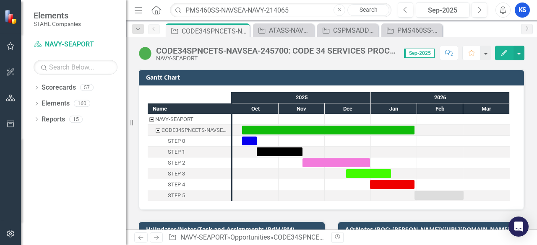
scroll to position [3807, 0]
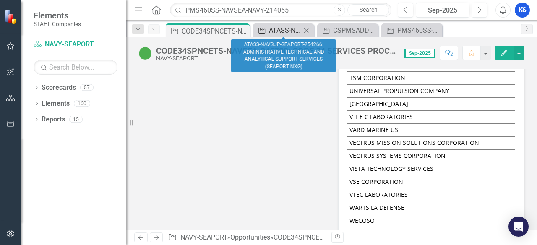
click at [266, 28] on link "Opportunity ATASS-NAVSUP-SEAPORT-254266: ADMINISTRATIVE TECHNICAL AND ANALYTICA…" at bounding box center [278, 30] width 46 height 10
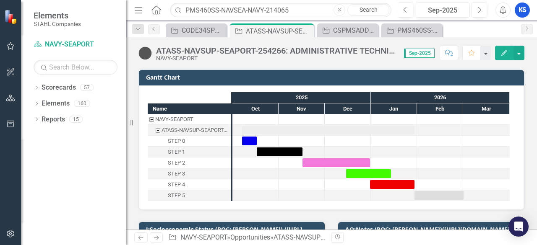
scroll to position [7668, 0]
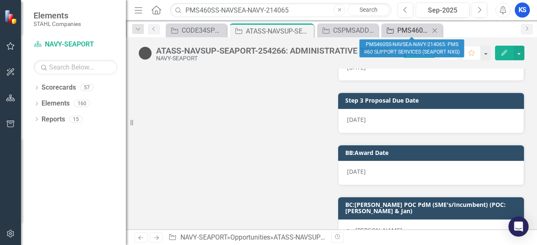
click at [409, 31] on div "PMS460SS-NAVSEA-NAVY-214065: PMS 460 SUPPORT SERVICES (SEAPORT NXG)" at bounding box center [413, 30] width 32 height 10
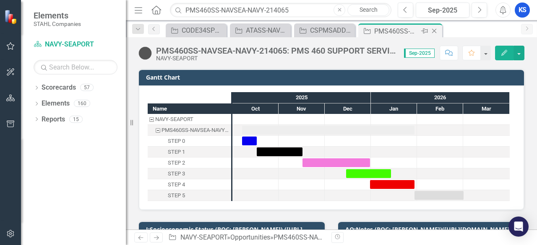
scroll to position [1295, 0]
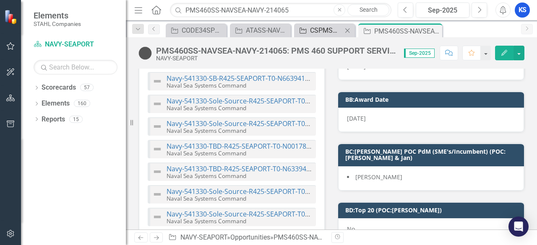
click at [325, 31] on div "CSPMSADD-NAVSEA-SEAPORT-226874: CUSTOMER SUPPORT AND PROGRAM MANAGEMENT SERVICE…" at bounding box center [326, 30] width 32 height 10
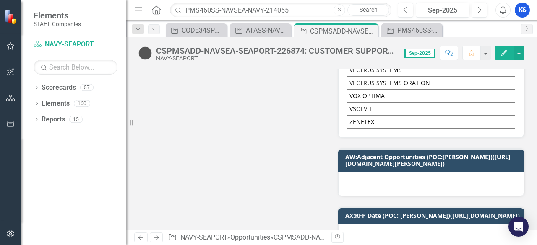
scroll to position [6587, 0]
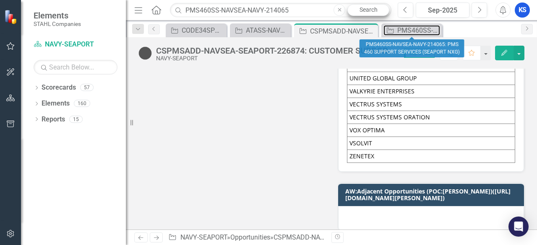
drag, startPoint x: 410, startPoint y: 30, endPoint x: 349, endPoint y: 11, distance: 63.6
click at [410, 30] on div "PMS460SS-NAVSEA-NAVY-214065: PMS 460 SUPPORT SERVICES (SEAPORT NXG)" at bounding box center [418, 30] width 43 height 10
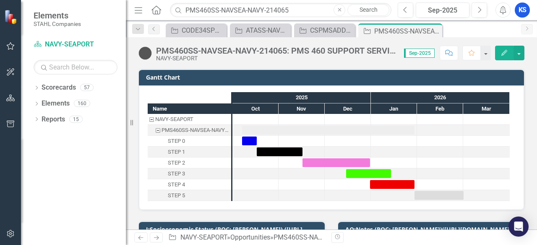
drag, startPoint x: 342, startPoint y: 10, endPoint x: 382, endPoint y: 240, distance: 233.4
click at [341, 10] on icon "Close" at bounding box center [340, 10] width 4 height 5
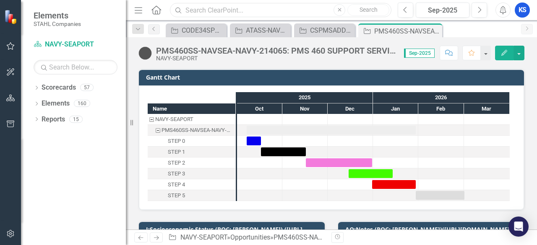
click at [203, 10] on input "text" at bounding box center [281, 10] width 222 height 15
type input "mctssanis"
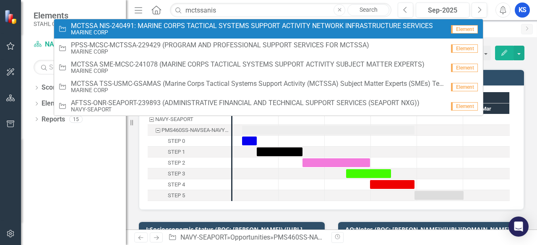
click at [89, 22] on span "MCTSSA NIS-240491: MARINE CORPS TACTICAL SYSTEMS SUPPORT ACTIVITY NETWORK INFRA…" at bounding box center [252, 26] width 362 height 8
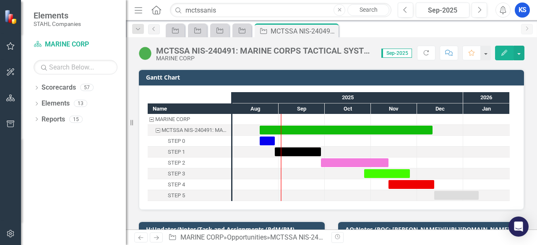
click at [451, 58] on button "Comment" at bounding box center [449, 53] width 18 height 15
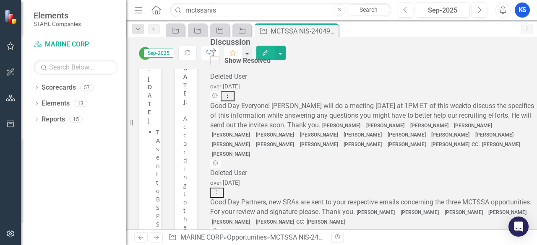
scroll to position [210, 0]
click at [500, 11] on icon "Alerts" at bounding box center [502, 10] width 9 height 8
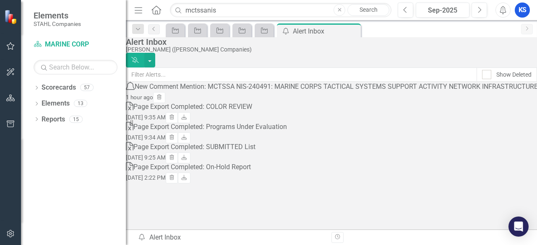
click at [227, 92] on div "New Comment Mention: MCTSSA NIS-240491: MARINE CORPS TACTICAL SYSTEMS SUPPORT A…" at bounding box center [352, 87] width 435 height 10
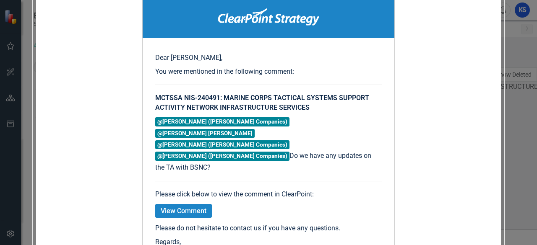
scroll to position [168, 0]
click at [212, 204] on link "View Comment" at bounding box center [183, 211] width 57 height 14
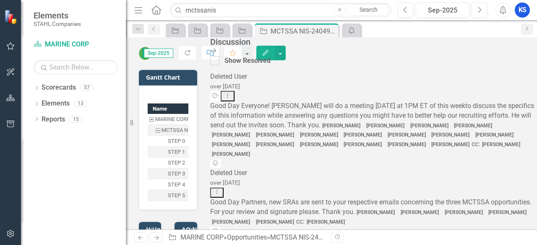
scroll to position [2148, 0]
drag, startPoint x: 506, startPoint y: 119, endPoint x: 489, endPoint y: 119, distance: 16.8
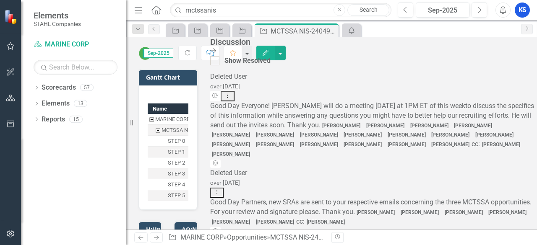
paste textarea "[PERSON_NAME]"
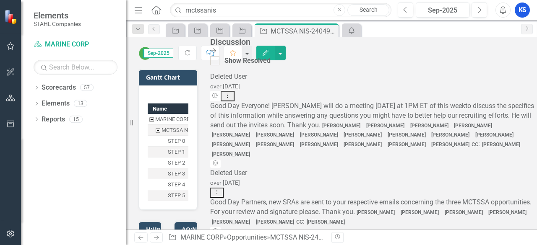
scroll to position [33, 0]
paste textarea "[PERSON_NAME]"
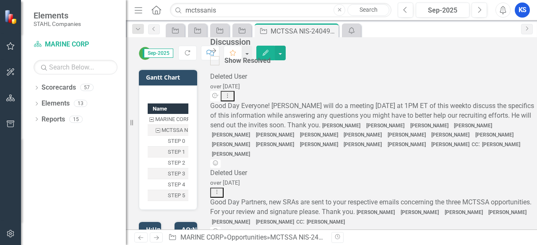
scroll to position [2502, 0]
drag, startPoint x: 485, startPoint y: 198, endPoint x: 446, endPoint y: 181, distance: 42.8
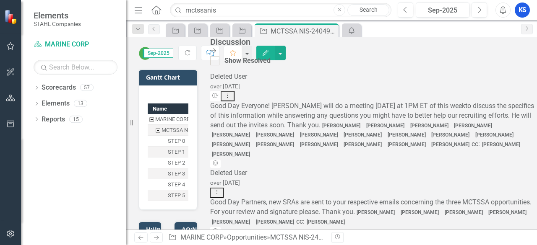
scroll to position [0, 0]
drag, startPoint x: 451, startPoint y: 192, endPoint x: 467, endPoint y: 155, distance: 40.4
paste textarea "sked us to contact [PERSON_NAME] to complete it. Please facilitate a meeting be…"
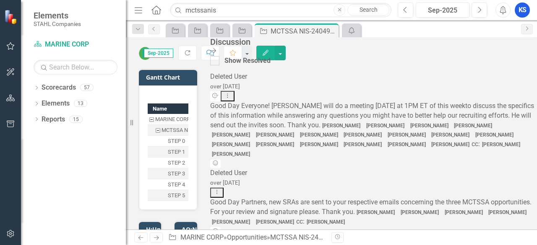
scroll to position [52, 0]
type textarea "@[PERSON_NAME] ([PERSON_NAME] Companies), the documentation is not complete yet…"
drag, startPoint x: 527, startPoint y: 49, endPoint x: 282, endPoint y: 98, distance: 249.4
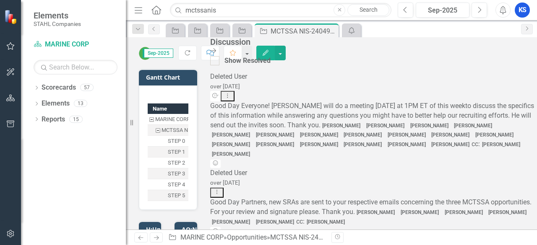
click at [216, 50] on icon "Close Discussion Bar" at bounding box center [213, 50] width 6 height 7
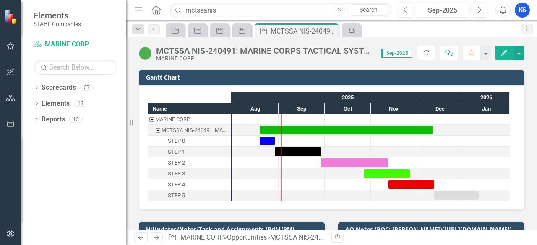
drag, startPoint x: 157, startPoint y: 49, endPoint x: 162, endPoint y: 52, distance: 6.4
click at [157, 49] on div "MCTSSA NIS-240491: MARINE CORPS TACTICAL SYSTEMS SUPPORT ACTIVITY NETWORK INFRA…" at bounding box center [264, 50] width 217 height 9
click at [164, 53] on div "MCTSSA NIS-240491: MARINE CORPS TACTICAL SYSTEMS SUPPORT ACTIVITY NETWORK INFRA…" at bounding box center [264, 50] width 217 height 9
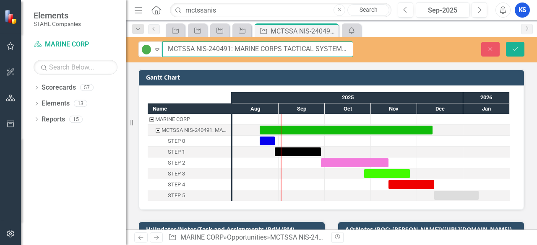
drag, startPoint x: 167, startPoint y: 48, endPoint x: 229, endPoint y: 52, distance: 62.2
click at [230, 50] on input "MCTSSA NIS-240491: MARINE CORPS TACTICAL SYSTEMS SUPPORT ACTIVITY NETWORK INFRA…" at bounding box center [257, 50] width 191 height 16
click at [216, 47] on input "MCTSSA NIS-240491: MARINE CORPS TACTICAL SYSTEMS SUPPORT ACTIVITY NETWORK INFRA…" at bounding box center [257, 50] width 191 height 16
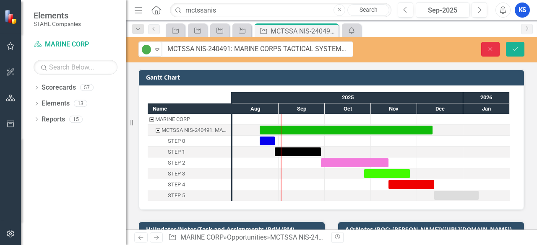
drag, startPoint x: 495, startPoint y: 47, endPoint x: 117, endPoint y: 31, distance: 378.0
click at [495, 47] on button "Close" at bounding box center [490, 49] width 18 height 15
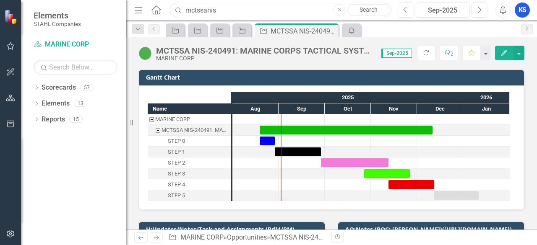
drag, startPoint x: 164, startPoint y: 11, endPoint x: 138, endPoint y: 12, distance: 26.0
click at [138, 11] on div "Menu Home Search mctssanis Close Search" at bounding box center [260, 10] width 257 height 16
type input "PMS501"
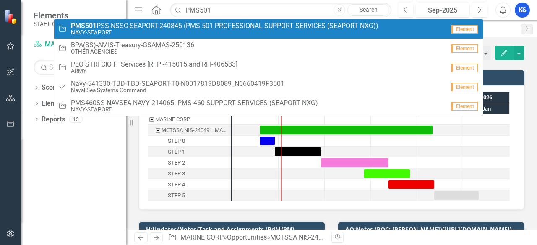
click at [120, 31] on small "NAVY-SEAPORT" at bounding box center [225, 32] width 308 height 6
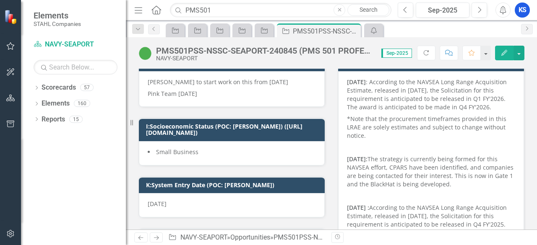
scroll to position [168, 0]
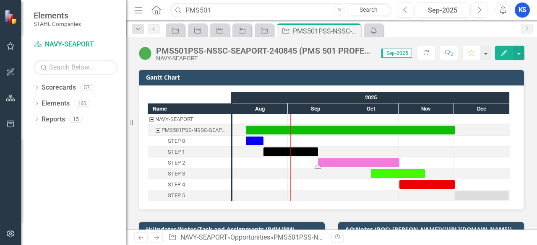
click at [388, 162] on div "Task: Start date: 2025-09-17 End date: 2025-11-01" at bounding box center [358, 163] width 81 height 9
click at [378, 161] on div "Task: Start date: 2025-09-17 End date: 2025-11-01" at bounding box center [358, 163] width 81 height 9
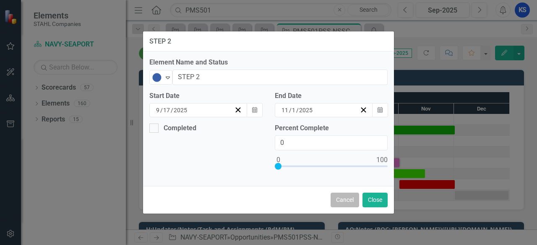
click at [350, 201] on button "Cancel" at bounding box center [345, 200] width 29 height 15
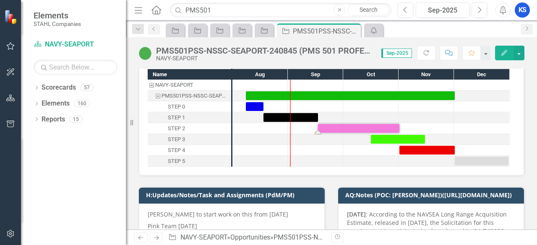
scroll to position [84, 0]
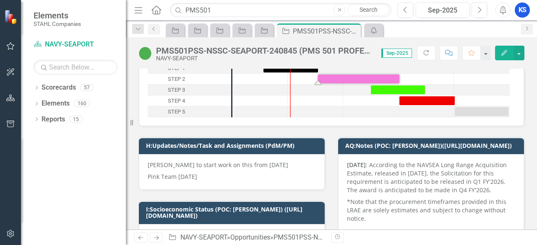
click at [206, 168] on p "[PERSON_NAME] to start work on this from [DATE]" at bounding box center [232, 166] width 168 height 10
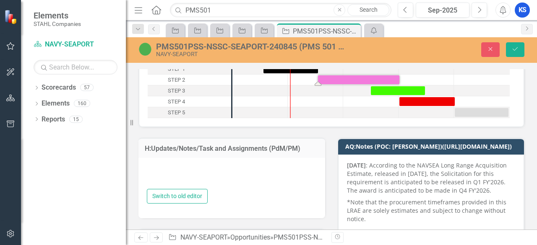
type textarea "<p>Karoline to start work on this from Oct 5, 2025</p> <p>Pink Team Nov 15, 202…"
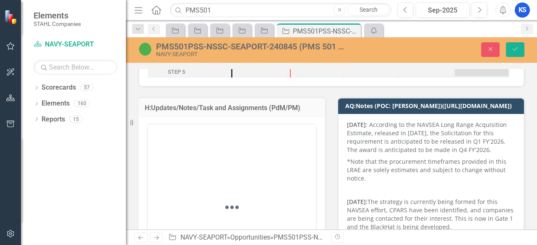
scroll to position [126, 0]
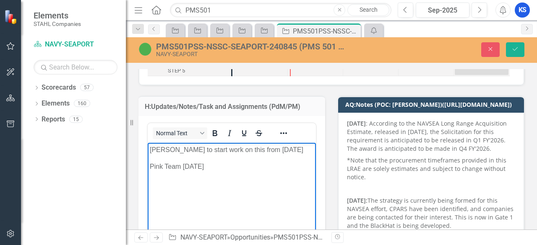
click at [151, 149] on p "[PERSON_NAME] to start work on this from [DATE]" at bounding box center [232, 150] width 164 height 10
drag, startPoint x: 219, startPoint y: 173, endPoint x: 206, endPoint y: 153, distance: 23.8
click at [208, 152] on body "Timeline Changed: Karoline to start work on this from Oct 5, 2025 Pink Team Nov…" at bounding box center [232, 206] width 168 height 126
copy body "Karoline to start work on this from Oct 5, 2025 Pink Team Nov 15, 2025"
click at [207, 153] on p "Timeline Changed: Karoline to start work on this from Oct 5, 2025" at bounding box center [232, 155] width 164 height 20
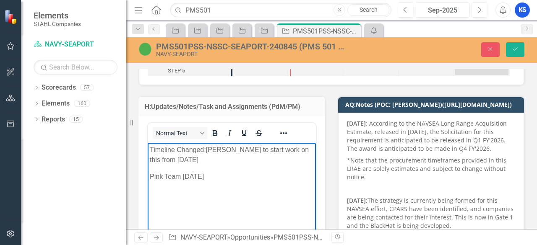
click at [206, 149] on p "Timeline Changed: Karoline to start work on this from Oct 5, 2025" at bounding box center [232, 155] width 164 height 20
click at [209, 153] on p "Timeline Changed: Karoline to start work on this from Oct 5, 2025" at bounding box center [232, 155] width 164 height 20
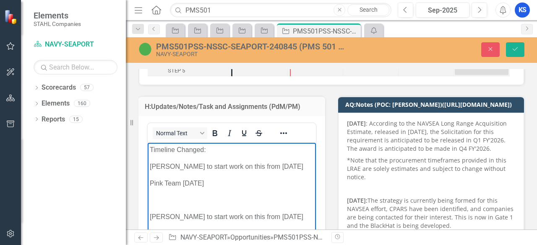
click at [219, 152] on p "Timeline Changed:" at bounding box center [232, 150] width 164 height 10
drag, startPoint x: 150, startPoint y: 149, endPoint x: 208, endPoint y: 149, distance: 57.9
click at [208, 149] on p "Timeline Changed:" at bounding box center [232, 150] width 164 height 10
click at [224, 149] on p "Timeline Changed:" at bounding box center [232, 150] width 164 height 10
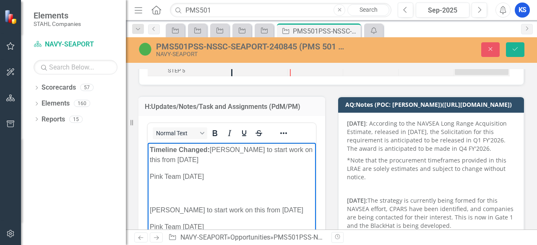
click at [169, 162] on span "[PERSON_NAME] to start work on this from [DATE]" at bounding box center [231, 154] width 163 height 17
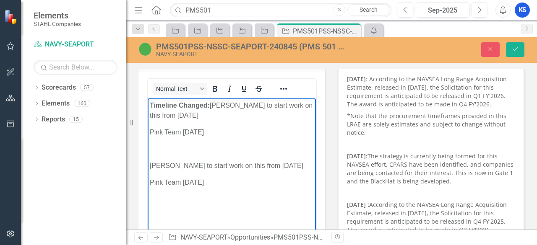
scroll to position [168, 0]
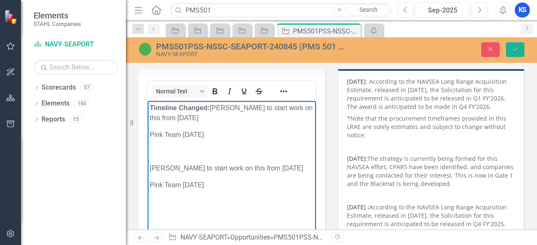
click at [200, 137] on p "Pink Team [DATE]" at bounding box center [232, 135] width 164 height 10
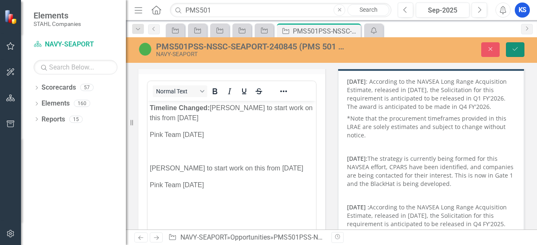
drag, startPoint x: 510, startPoint y: 48, endPoint x: 79, endPoint y: 97, distance: 433.2
click at [510, 48] on button "Save" at bounding box center [515, 49] width 18 height 15
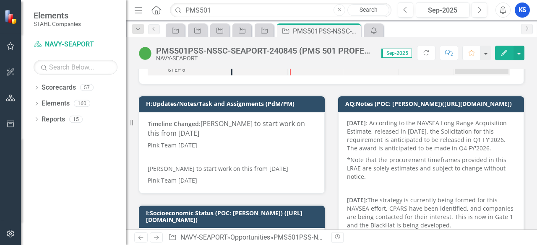
scroll to position [0, 0]
